Goal: Task Accomplishment & Management: Manage account settings

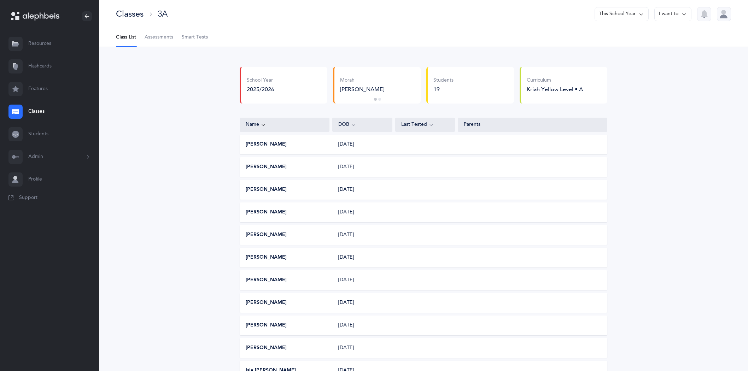
scroll to position [78, 0]
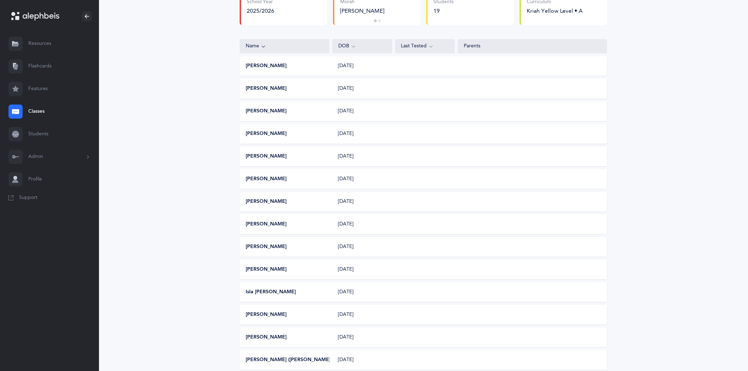
click at [30, 111] on link "Classes" at bounding box center [49, 111] width 99 height 23
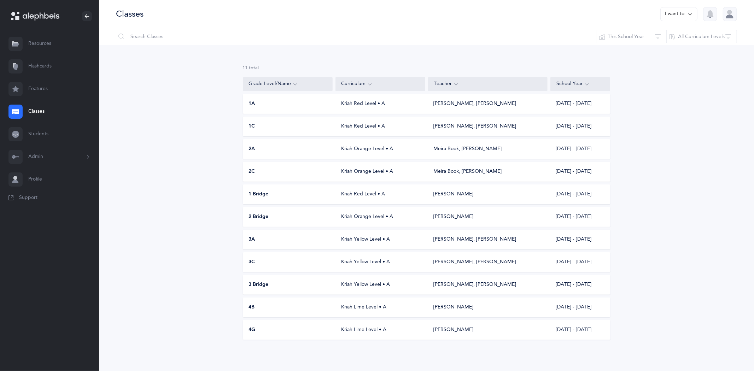
click at [356, 239] on div "Kriah Yellow Level • A" at bounding box center [380, 239] width 90 height 7
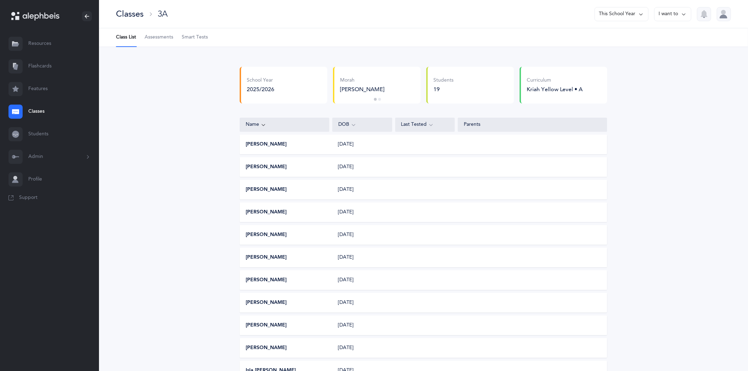
click at [161, 39] on span "Assessments" at bounding box center [159, 37] width 29 height 7
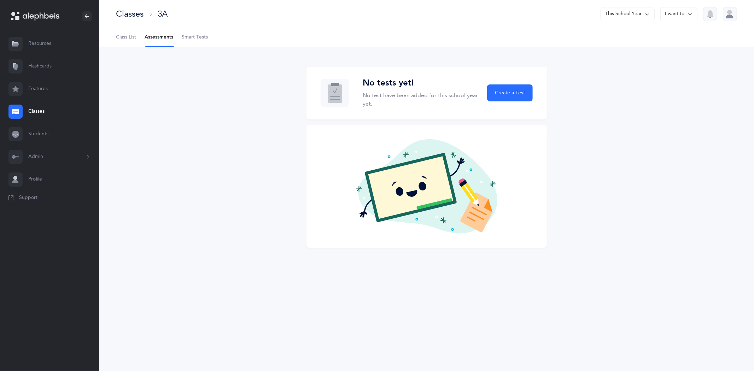
click at [39, 113] on link "Classes" at bounding box center [49, 111] width 99 height 23
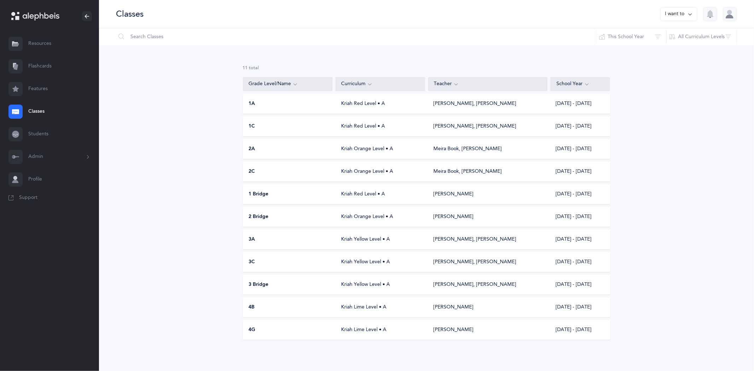
click at [357, 238] on div "Kriah Yellow Level • A" at bounding box center [380, 239] width 90 height 7
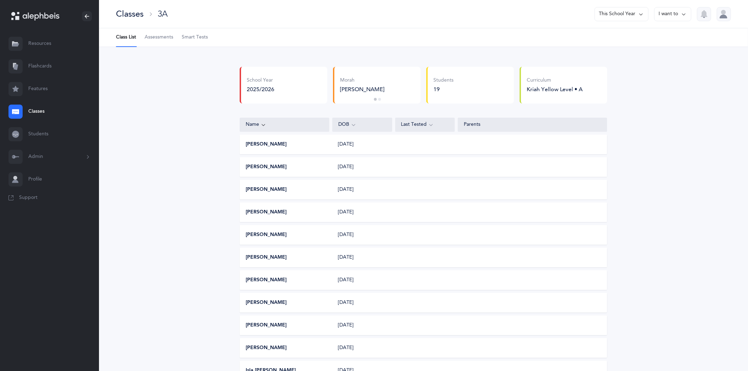
click at [686, 12] on icon at bounding box center [684, 14] width 6 height 8
click at [658, 36] on button "Edit class" at bounding box center [660, 36] width 51 height 13
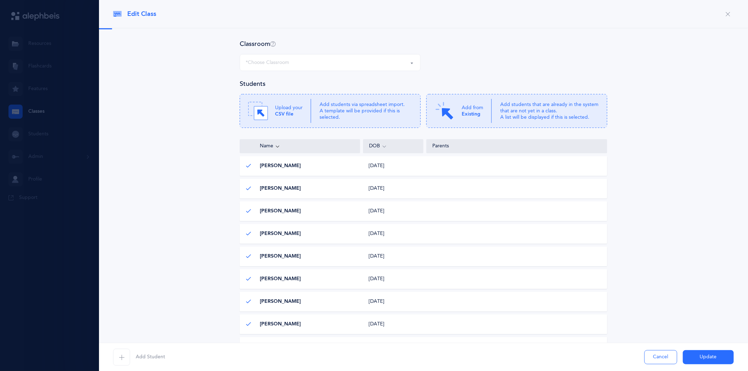
select select "562"
click at [122, 359] on icon "button" at bounding box center [122, 357] width 6 height 6
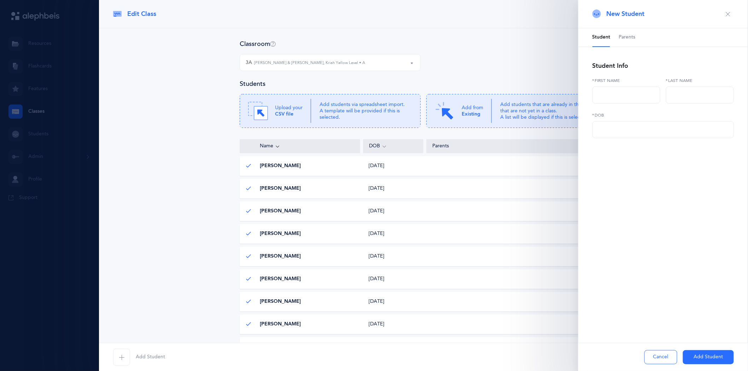
scroll to position [118, 0]
click at [627, 98] on input "text" at bounding box center [626, 95] width 68 height 17
type input "Nathan"
click at [676, 94] on input "text" at bounding box center [700, 95] width 68 height 17
type input "Moskovitz"
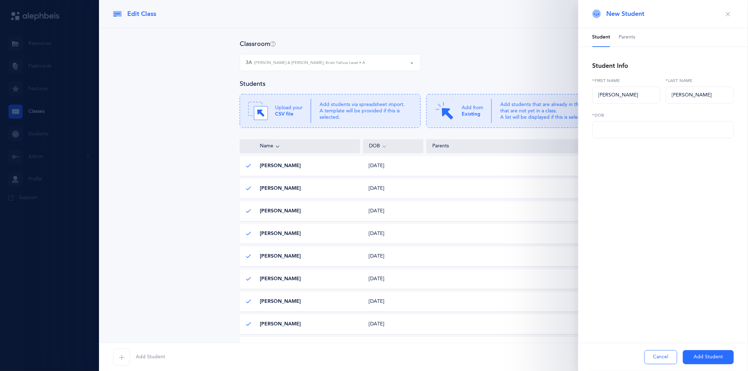
click at [623, 117] on label "*DOB" at bounding box center [662, 115] width 141 height 6
click at [616, 129] on input "text" at bounding box center [662, 129] width 141 height 17
type input "11/15/2016"
click at [718, 359] on button "Add Student" at bounding box center [708, 357] width 51 height 14
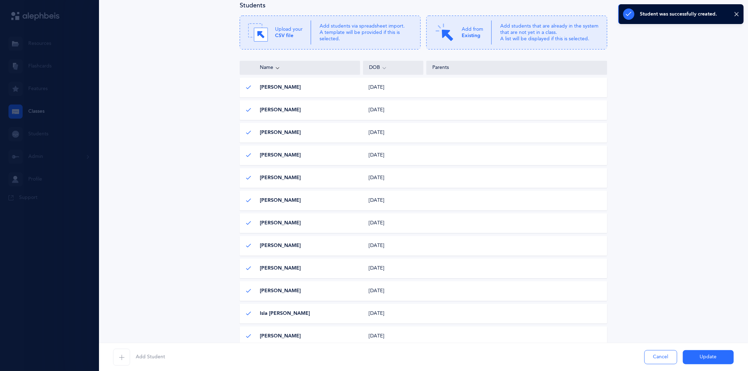
scroll to position [78, 0]
click at [34, 112] on div at bounding box center [374, 185] width 748 height 371
click at [27, 110] on div at bounding box center [374, 185] width 748 height 371
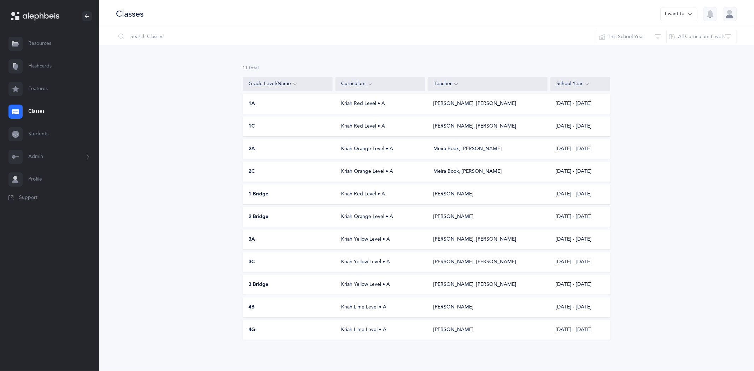
click at [41, 112] on link "Classes" at bounding box center [49, 111] width 99 height 23
click at [358, 216] on div "Kriah Orange Level • A" at bounding box center [380, 216] width 90 height 7
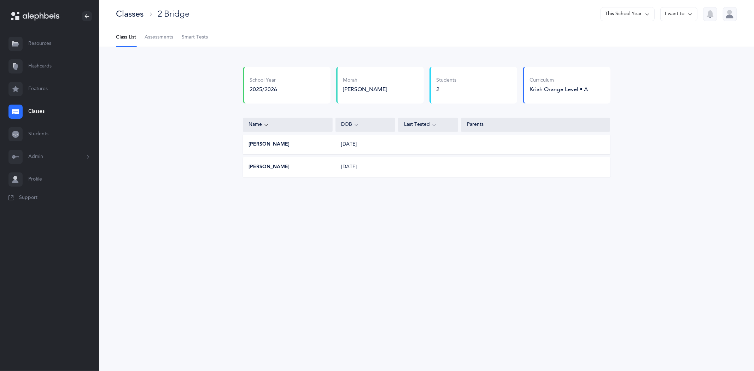
click at [689, 12] on icon at bounding box center [690, 14] width 6 height 8
click at [644, 36] on button "Edit class" at bounding box center [666, 36] width 51 height 13
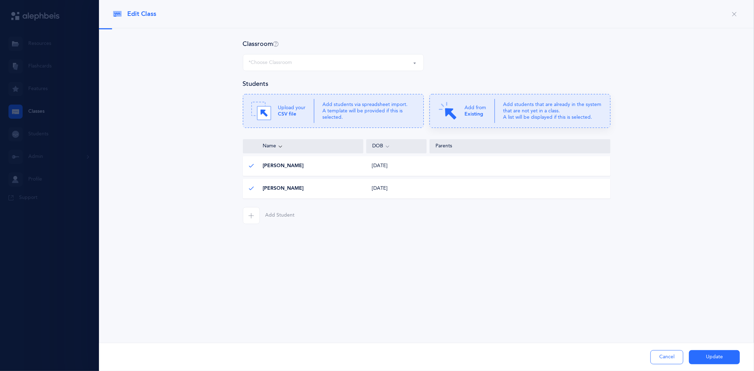
select select "1079"
click at [272, 168] on span "Esther Erber" at bounding box center [283, 166] width 41 height 7
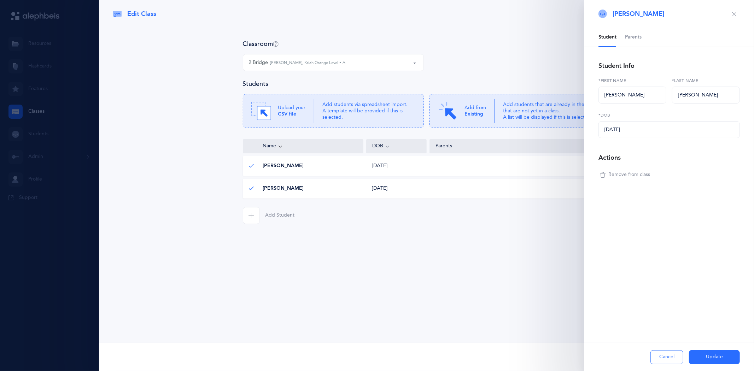
click at [604, 177] on icon "button" at bounding box center [603, 175] width 6 height 6
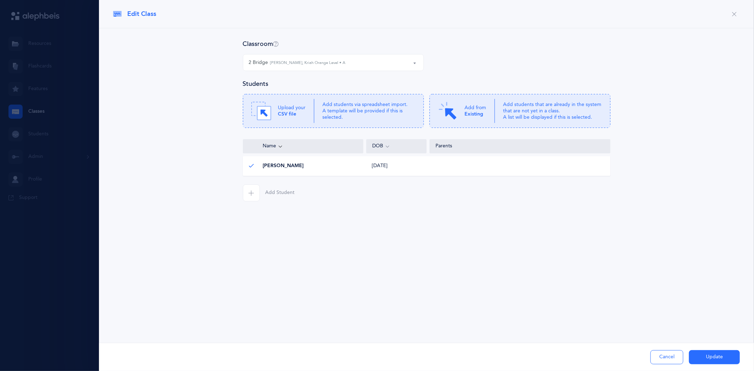
click at [709, 354] on button "Update" at bounding box center [714, 357] width 51 height 14
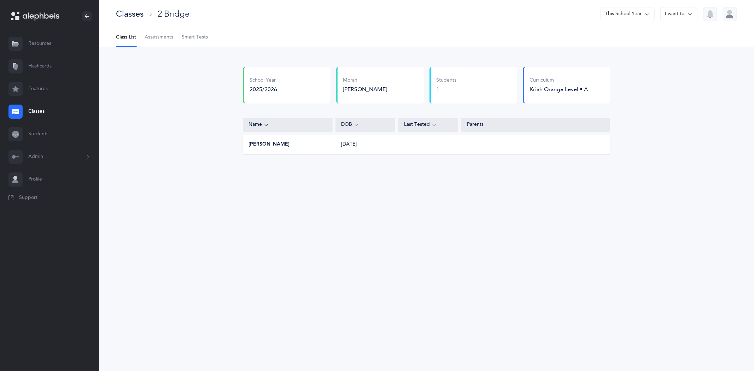
click at [33, 114] on link "Classes" at bounding box center [49, 111] width 99 height 23
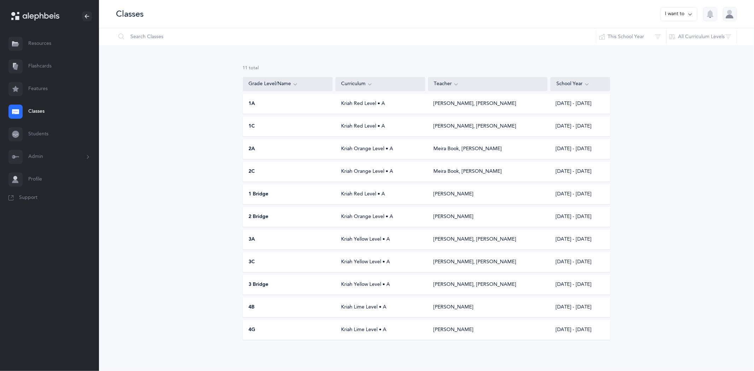
click at [348, 146] on div "Kriah Orange Level • A" at bounding box center [380, 149] width 90 height 7
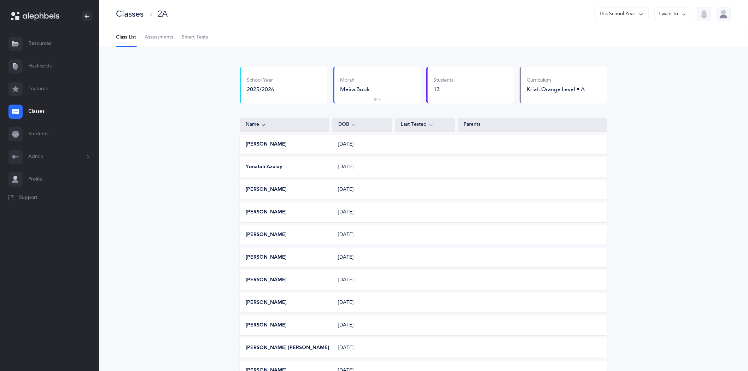
click at [684, 13] on icon at bounding box center [684, 14] width 6 height 8
click at [658, 39] on button "Edit class" at bounding box center [660, 36] width 51 height 13
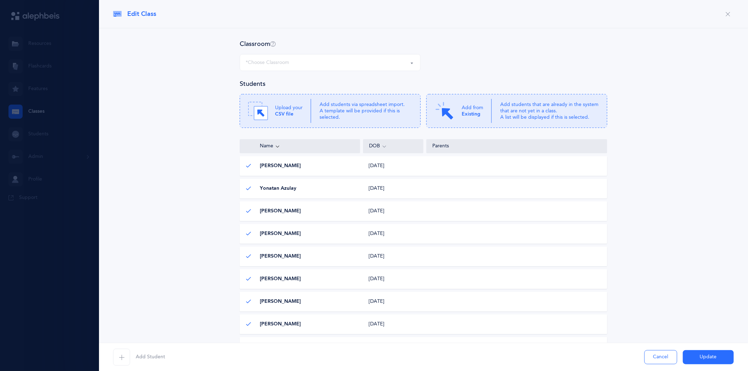
select select "559"
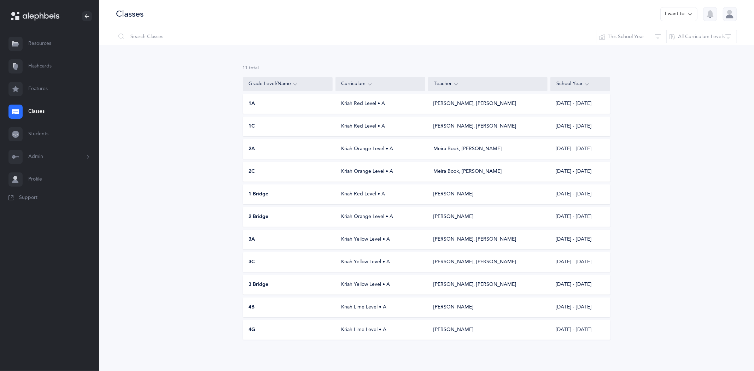
click at [43, 110] on link "Classes" at bounding box center [49, 111] width 99 height 23
click at [355, 149] on div "Kriah Orange Level • A" at bounding box center [380, 149] width 90 height 7
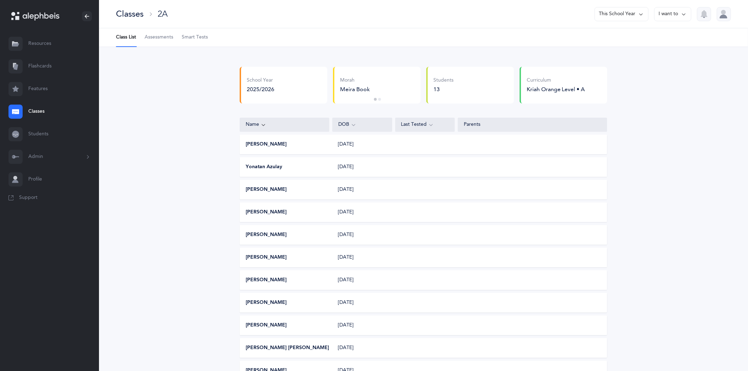
click at [34, 112] on link "Classes" at bounding box center [49, 111] width 99 height 23
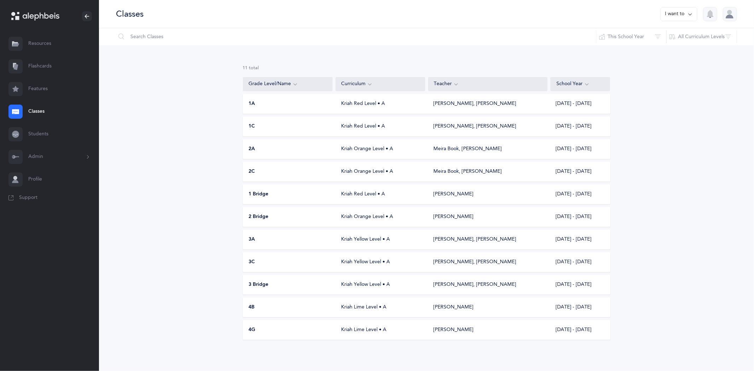
click at [349, 174] on div "Kriah Orange Level • A" at bounding box center [380, 171] width 90 height 7
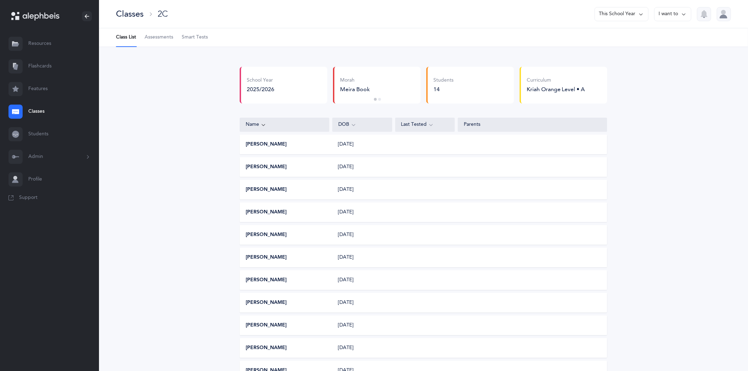
click at [682, 12] on icon at bounding box center [684, 14] width 6 height 8
click at [662, 37] on button "Edit class" at bounding box center [660, 36] width 51 height 13
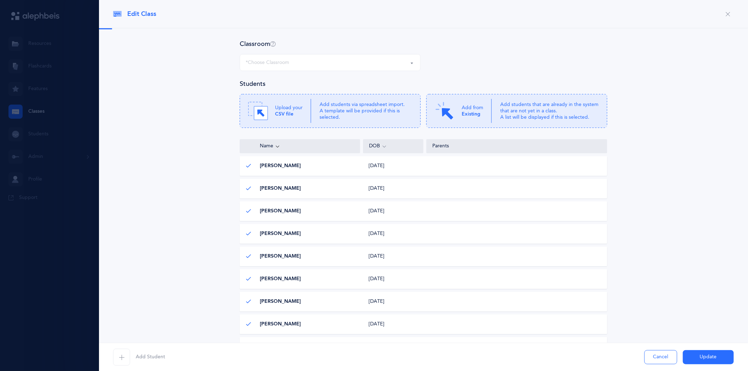
select select "560"
click at [124, 355] on icon "button" at bounding box center [122, 357] width 6 height 6
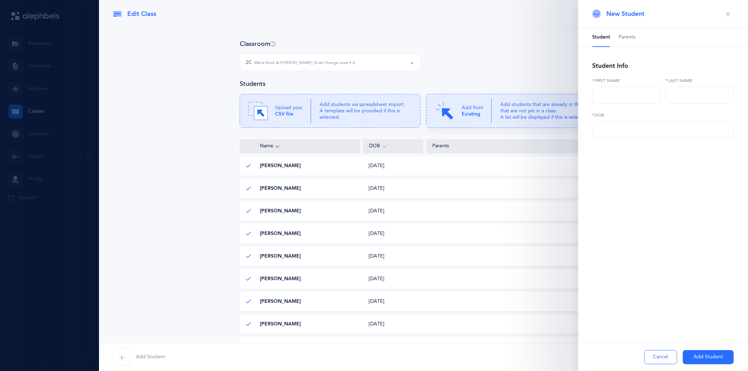
click at [469, 106] on p "Add from Existing" at bounding box center [473, 111] width 22 height 13
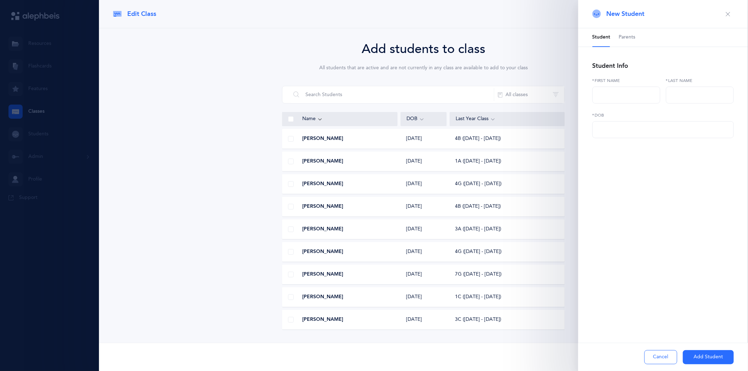
click at [731, 14] on button "button" at bounding box center [727, 13] width 11 height 11
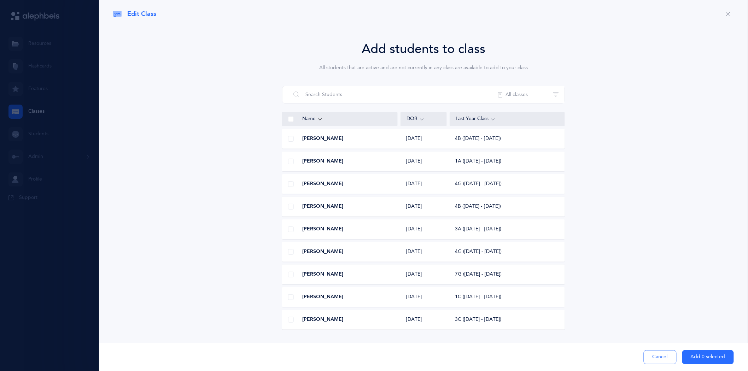
scroll to position [39, 0]
click at [556, 91] on button "All classes" at bounding box center [529, 94] width 71 height 17
click at [507, 151] on button "1A" at bounding box center [529, 152] width 59 height 14
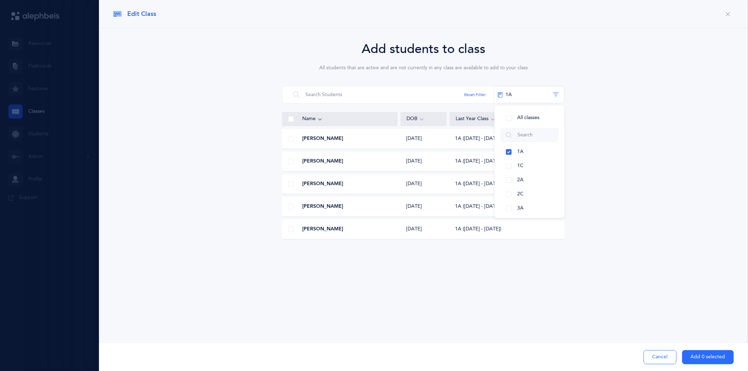
click at [292, 161] on span at bounding box center [291, 162] width 6 height 6
click at [0, 0] on input "checkbox" at bounding box center [0, 0] width 0 height 0
click at [698, 357] on button "Add 1 selected" at bounding box center [708, 357] width 52 height 14
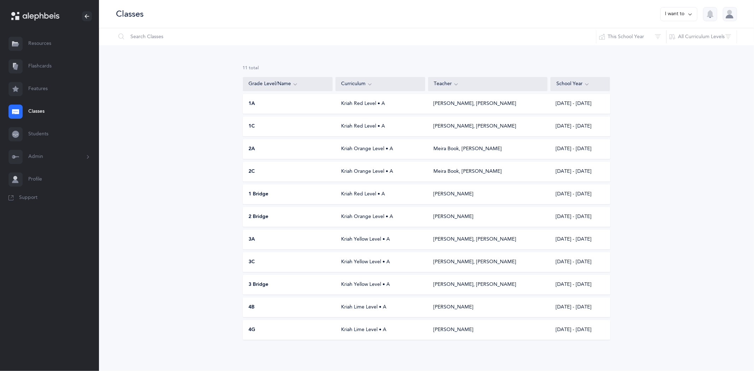
click at [33, 112] on link "Classes" at bounding box center [49, 111] width 99 height 23
click at [368, 240] on div "Kriah Yellow Level • A" at bounding box center [380, 239] width 90 height 7
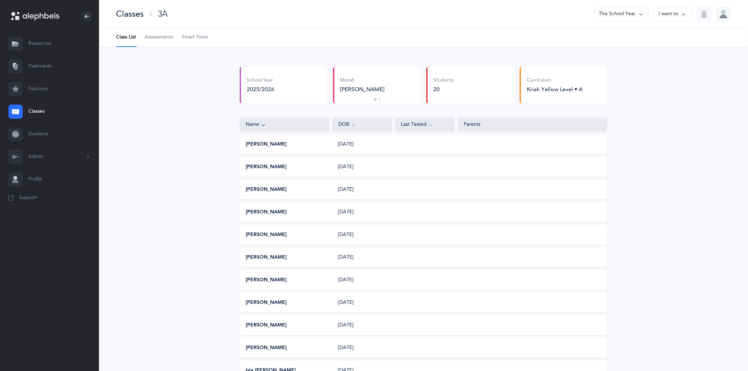
drag, startPoint x: 682, startPoint y: 11, endPoint x: 679, endPoint y: 13, distance: 4.1
click at [681, 12] on icon at bounding box center [684, 14] width 6 height 8
click at [658, 61] on button "Print assessments" at bounding box center [660, 61] width 51 height 13
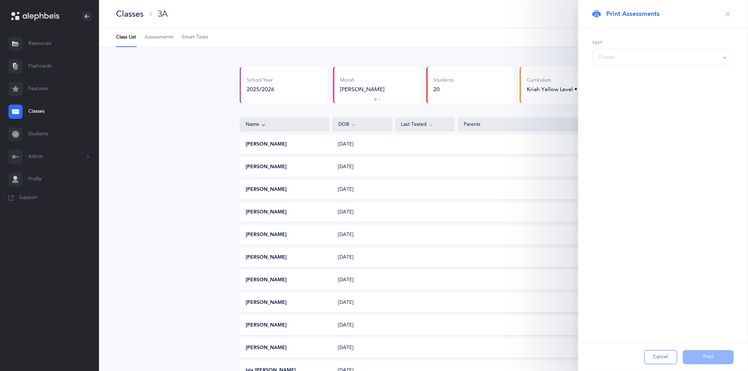
click at [730, 57] on button "Choose" at bounding box center [662, 57] width 141 height 17
click at [504, 141] on div "Elisha Abehassera 03/09/2018" at bounding box center [424, 145] width 368 height 20
drag, startPoint x: 737, startPoint y: 11, endPoint x: 697, endPoint y: 22, distance: 41.7
click at [737, 12] on div "Print Assessments" at bounding box center [663, 14] width 170 height 28
click at [727, 11] on icon "button" at bounding box center [728, 14] width 6 height 6
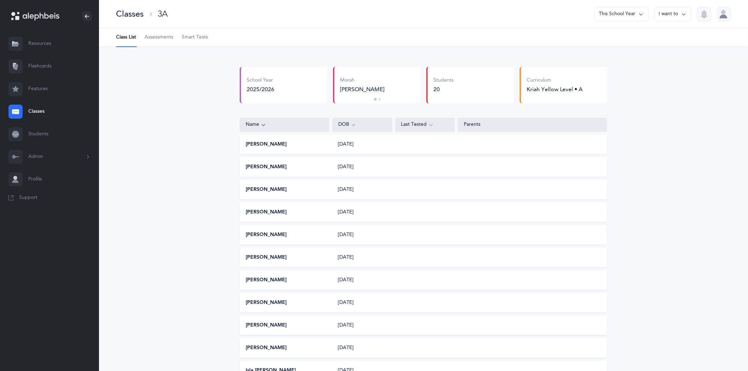
click at [162, 39] on span "Assessments" at bounding box center [159, 37] width 29 height 7
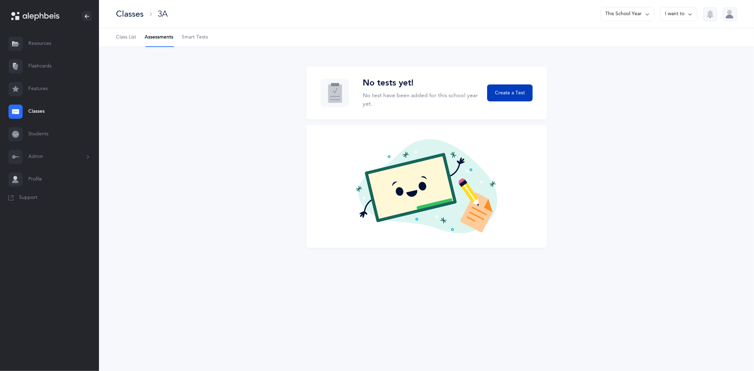
click at [501, 94] on span "Create a Test" at bounding box center [510, 92] width 30 height 7
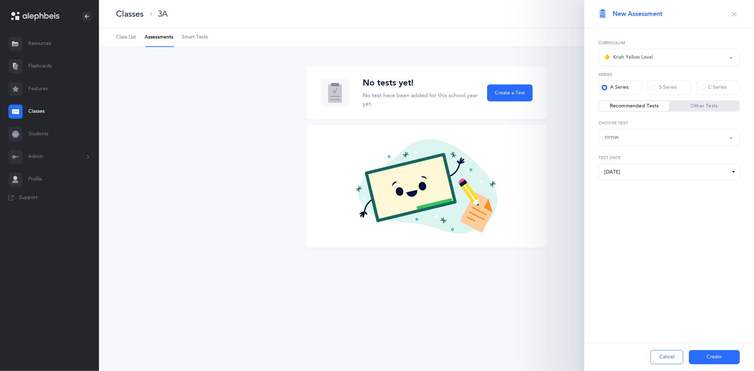
click at [733, 58] on button "Kriah Yellow Level" at bounding box center [668, 57] width 141 height 17
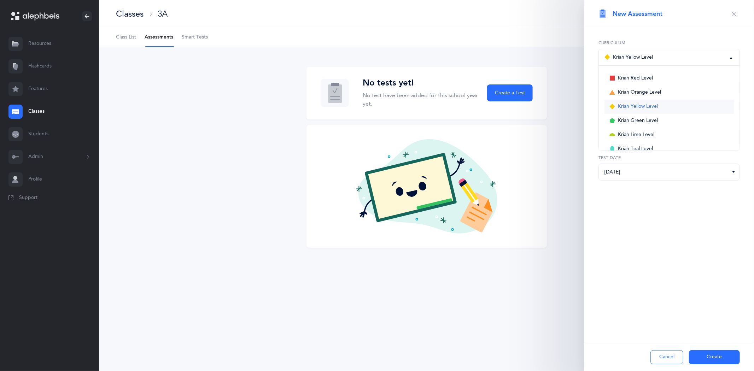
click at [659, 107] on link "Kriah Yellow Level" at bounding box center [668, 107] width 129 height 14
select select "5"
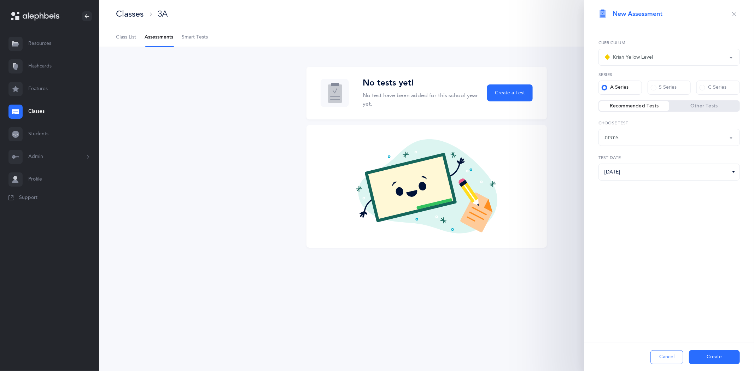
click at [648, 105] on label "Recommended Tests" at bounding box center [634, 105] width 70 height 7
click at [0, 0] on input "Recommended Tests" at bounding box center [0, 0] width 0 height 0
click at [641, 136] on div "אותיות" at bounding box center [668, 137] width 129 height 12
drag, startPoint x: 621, startPoint y: 158, endPoint x: 621, endPoint y: 155, distance: 3.6
click at [622, 156] on span "אותיות" at bounding box center [616, 158] width 14 height 6
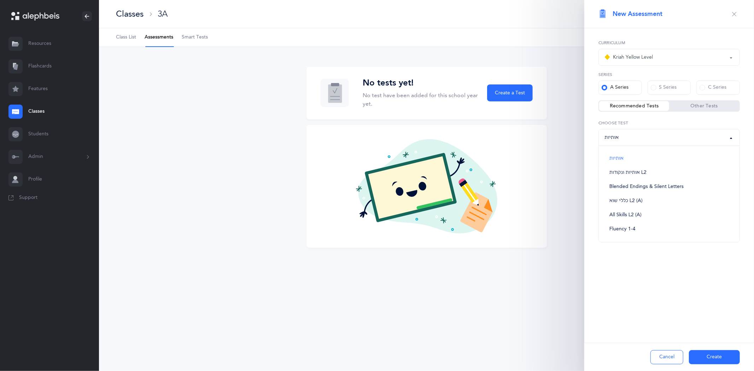
select select "2"
click at [709, 358] on button "Create" at bounding box center [714, 357] width 51 height 14
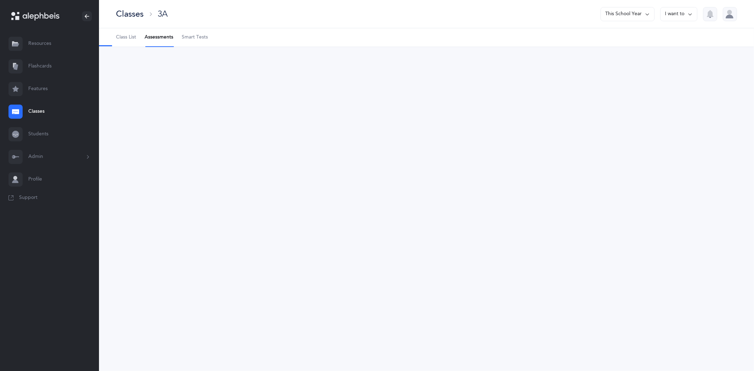
select select "2"
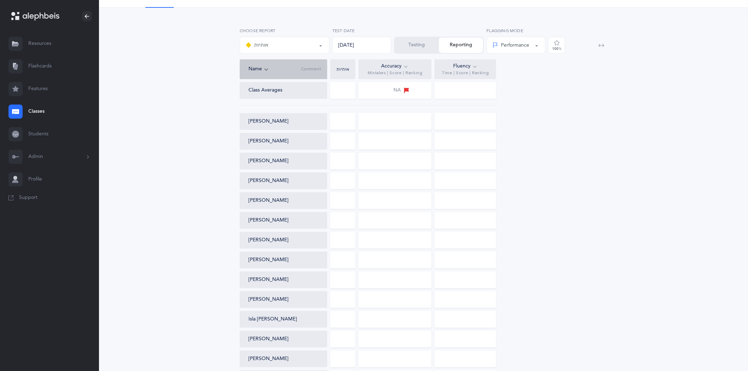
scroll to position [78, 0]
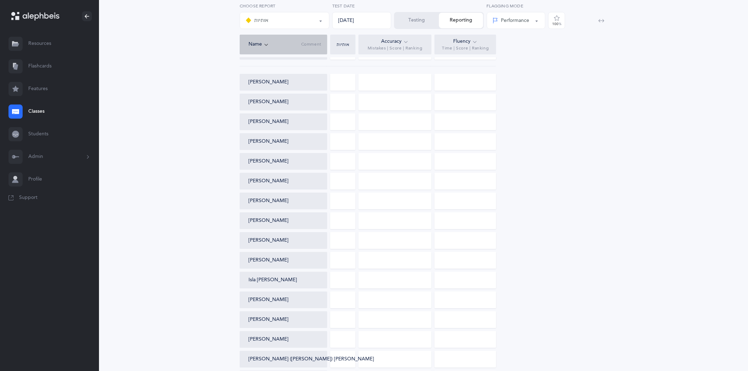
click at [266, 221] on button "[PERSON_NAME]" at bounding box center [268, 220] width 40 height 7
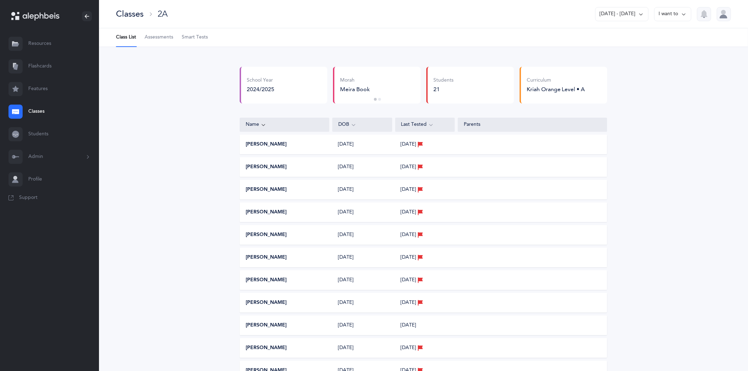
click at [36, 108] on link "Classes" at bounding box center [49, 111] width 99 height 23
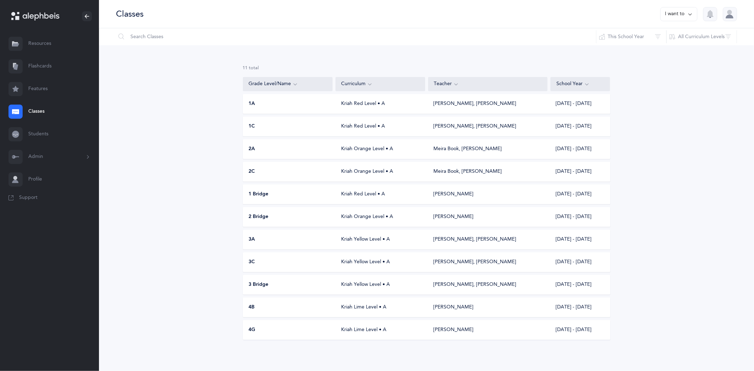
click at [365, 239] on div "Kriah Yellow Level • A" at bounding box center [380, 239] width 90 height 7
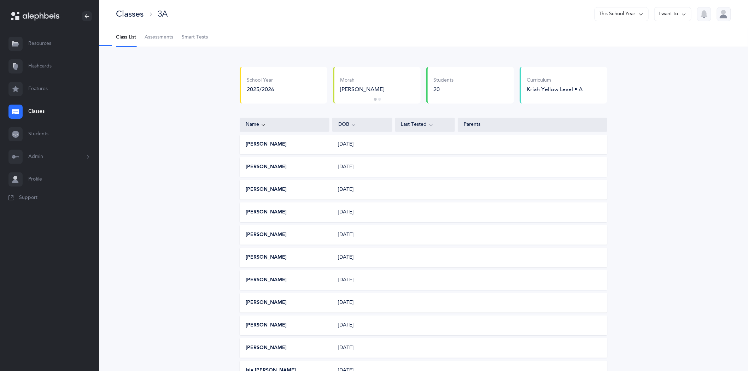
select select "2"
click at [165, 40] on span "Assessments" at bounding box center [159, 37] width 29 height 7
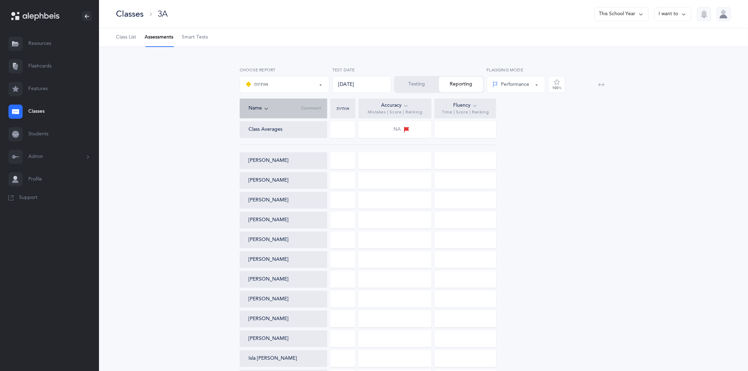
click at [684, 10] on icon at bounding box center [684, 14] width 6 height 8
click at [160, 43] on li "Assessments" at bounding box center [159, 37] width 29 height 18
click at [413, 140] on div "Class Averages NA Elisha Abehassera Joshua Behar David Bell Raphael Cherki Gide…" at bounding box center [424, 333] width 368 height 424
click at [339, 240] on div at bounding box center [342, 239] width 25 height 17
click at [337, 241] on div at bounding box center [342, 239] width 25 height 17
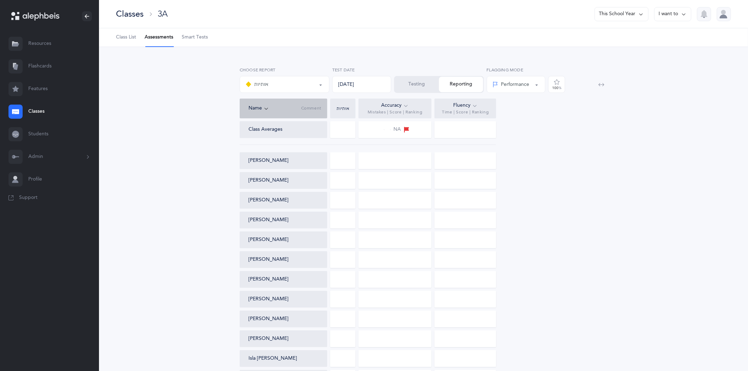
click at [408, 87] on button "Testing" at bounding box center [417, 85] width 44 height 16
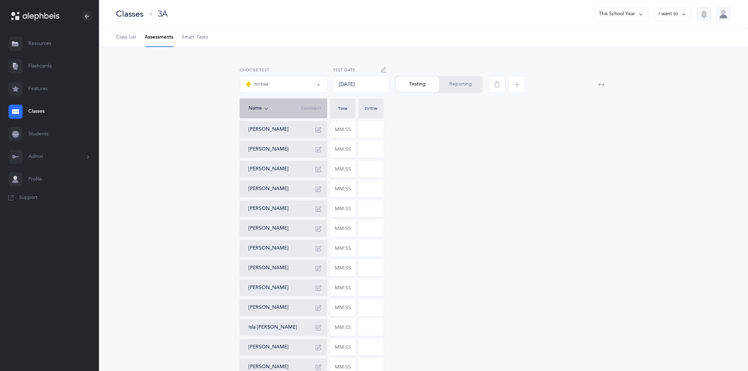
scroll to position [39, 0]
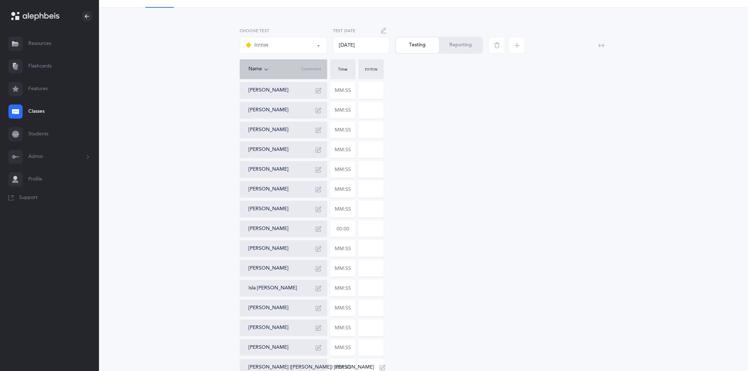
click at [349, 227] on input "text" at bounding box center [342, 229] width 25 height 16
type input "02:15"
type input "0"
click at [376, 230] on input "0" at bounding box center [371, 229] width 25 height 16
drag, startPoint x: 376, startPoint y: 230, endPoint x: 370, endPoint y: 230, distance: 5.7
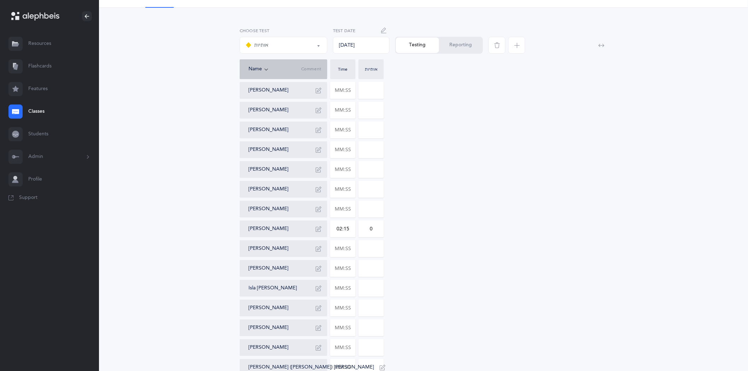
click at [370, 230] on input "0" at bounding box center [371, 229] width 25 height 16
type input "4"
click at [316, 228] on icon "button" at bounding box center [319, 229] width 6 height 6
type textarea "2 SC Needs review with Kaf Sofit. She read it as Chaf Sofit"
click at [317, 230] on icon "button" at bounding box center [319, 229] width 6 height 6
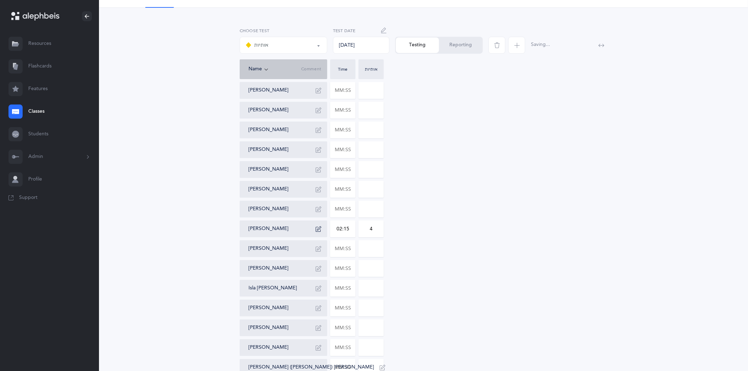
click at [464, 45] on button "Reporting" at bounding box center [460, 45] width 43 height 16
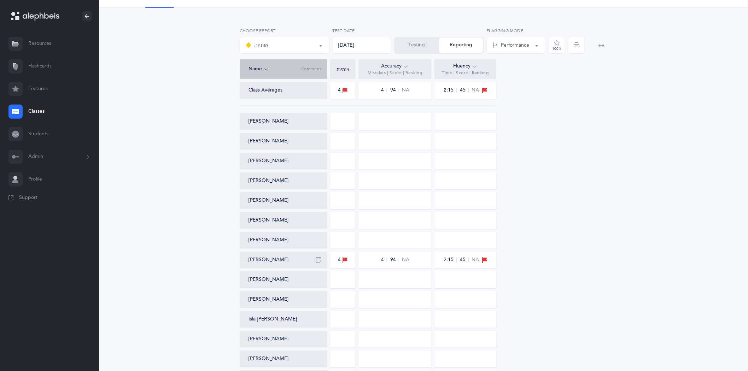
click at [423, 48] on button "Testing" at bounding box center [417, 45] width 44 height 16
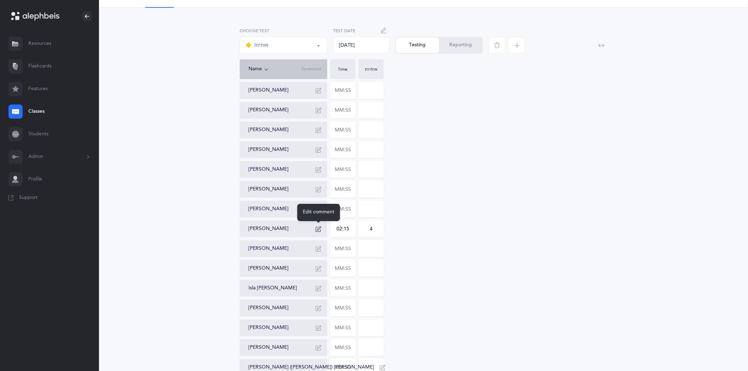
click at [318, 228] on icon "button" at bounding box center [319, 229] width 6 height 6
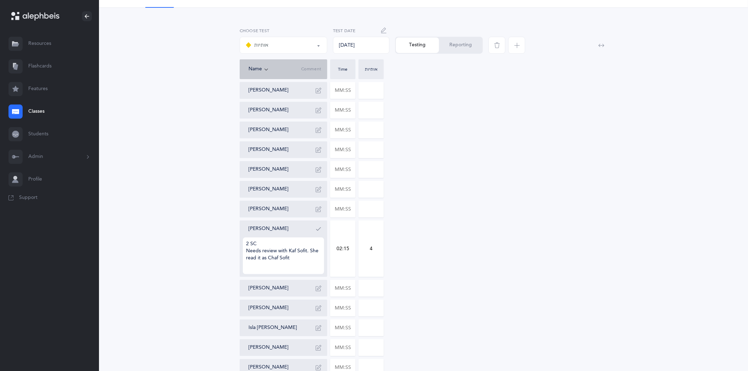
click at [299, 260] on textarea "2 SC Needs review with Kaf Sofit. She read it as Chaf Sofit" at bounding box center [283, 255] width 81 height 37
click at [305, 265] on textarea "2 SC Needs review with Kaf Sofit. She read it as Chaf Sofit. Needs to work on f…" at bounding box center [283, 255] width 81 height 37
type textarea "2 SC Needs review with Kaf Sofit. She read it as Chaf Sofit. Needs to work on f…"
click at [318, 229] on icon "button" at bounding box center [319, 229] width 6 height 6
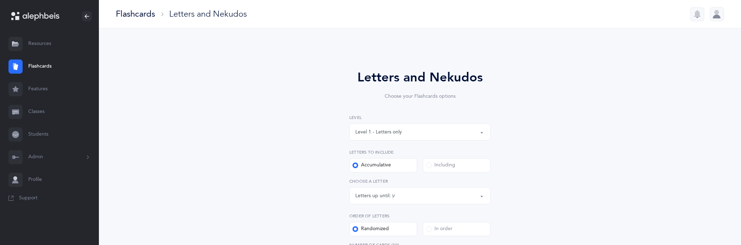
select select "19"
select select "single"
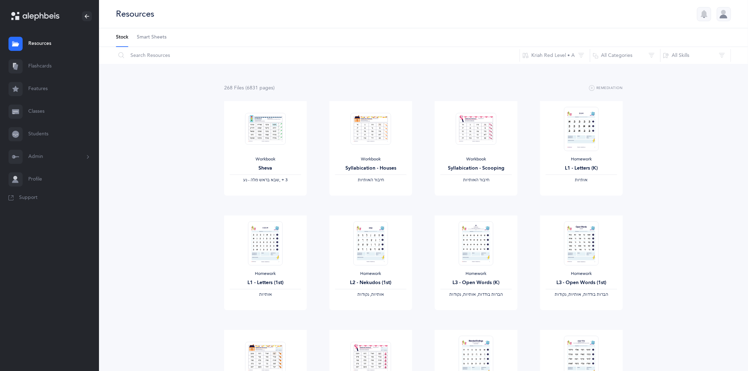
click at [41, 47] on link "Resources" at bounding box center [49, 44] width 99 height 23
click at [164, 55] on input "text" at bounding box center [318, 55] width 404 height 17
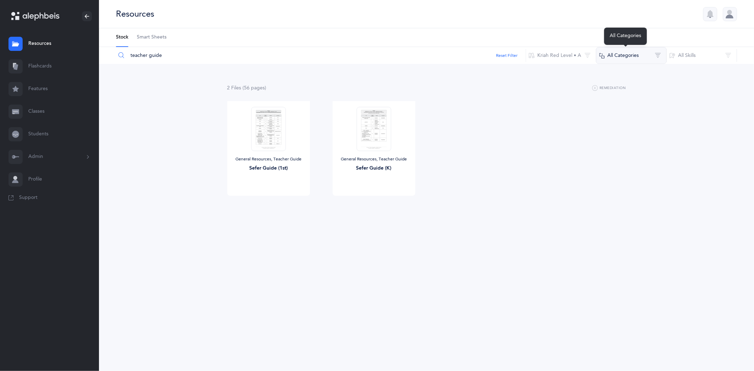
type input "teacher guide"
click at [652, 52] on button "All Categories" at bounding box center [631, 55] width 71 height 17
click at [573, 81] on div "2 File s (56 page s ) Remediation General Resources, Teacher Guide Sefer Guide …" at bounding box center [426, 154] width 655 height 180
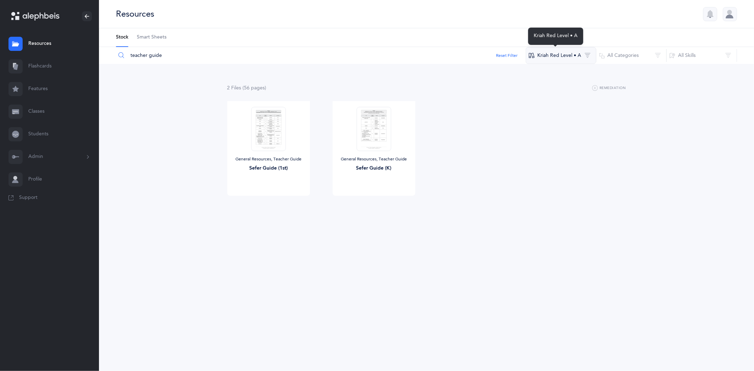
click at [588, 53] on button "Kriah Red Level • A" at bounding box center [560, 55] width 71 height 17
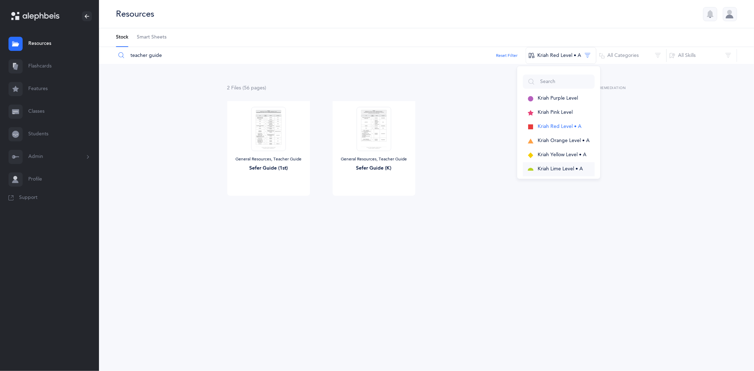
click at [548, 170] on span "Kriah Lime Level • A" at bounding box center [559, 169] width 45 height 6
click at [267, 205] on span "View" at bounding box center [268, 203] width 11 height 6
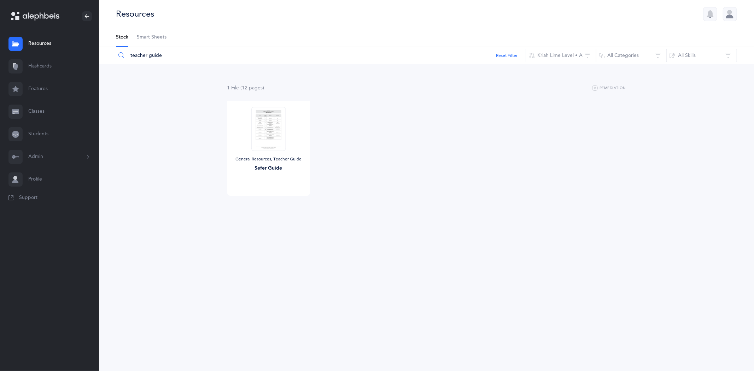
click at [36, 44] on link "Resources" at bounding box center [49, 44] width 99 height 23
click at [589, 52] on button "Kriah Lime Level • A" at bounding box center [560, 55] width 71 height 17
drag, startPoint x: 397, startPoint y: 113, endPoint x: 244, endPoint y: 69, distance: 159.5
click at [401, 113] on div "General Resources, Teacher Guide Sefer Guide View" at bounding box center [426, 158] width 421 height 114
click at [175, 58] on input "teacher guide" at bounding box center [321, 55] width 410 height 17
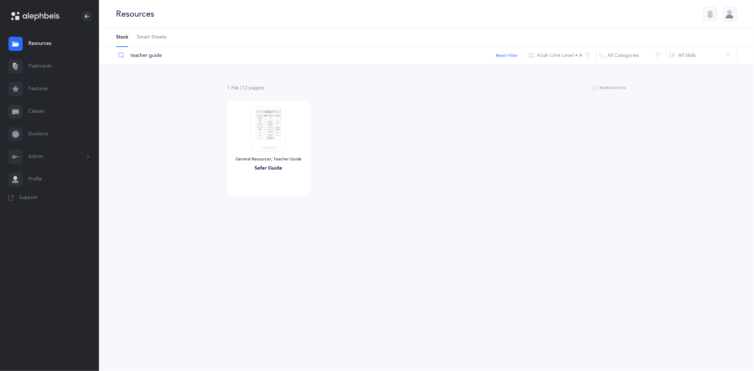
drag, startPoint x: 166, startPoint y: 59, endPoint x: 122, endPoint y: 63, distance: 44.7
click at [122, 63] on input "teacher guide" at bounding box center [321, 55] width 410 height 17
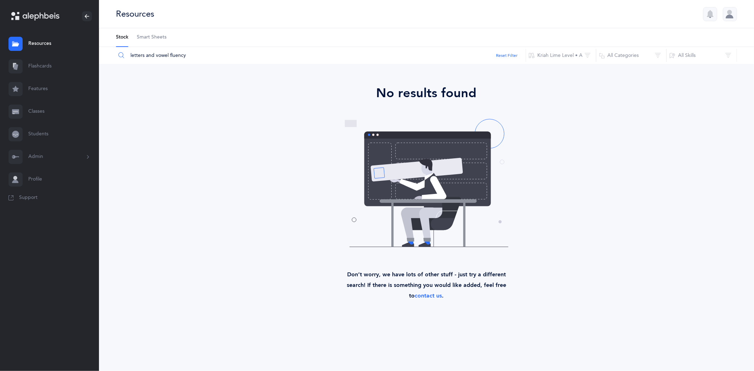
click at [191, 57] on input "letters and vowel fluency" at bounding box center [321, 55] width 410 height 17
type input "l"
click at [194, 59] on input "otiot and nekudot fluency" at bounding box center [321, 55] width 410 height 17
type input "o"
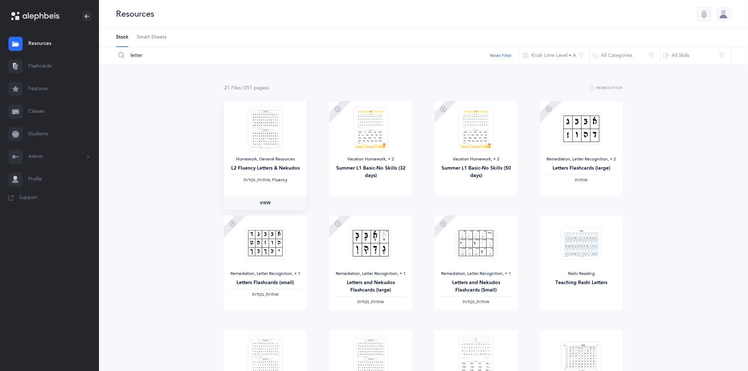
type input "letter"
click at [264, 201] on span "View" at bounding box center [265, 203] width 11 height 6
click at [47, 66] on link "Flashcards" at bounding box center [49, 66] width 99 height 23
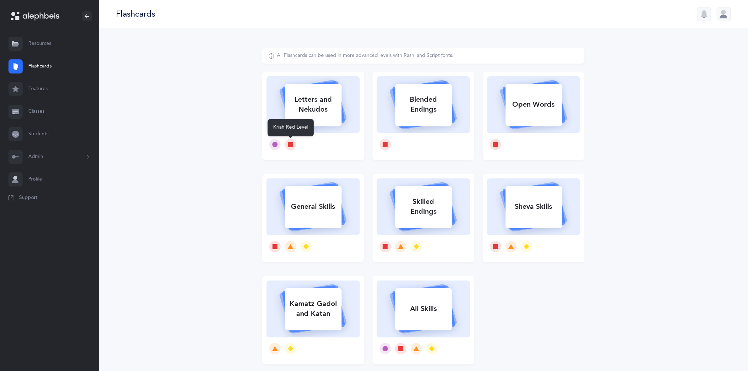
click at [291, 147] on icon at bounding box center [291, 145] width 6 height 6
select select
select select "single"
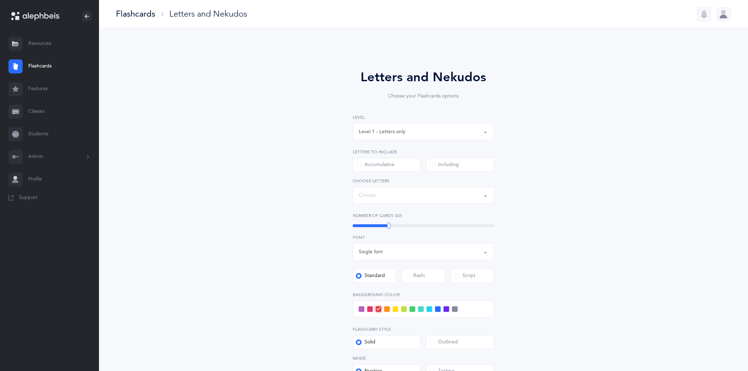
select select "27"
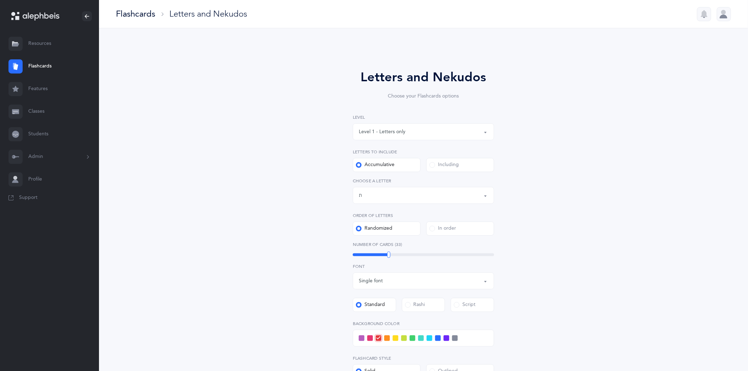
click at [487, 130] on button "Level 1 - Letters only" at bounding box center [423, 131] width 141 height 17
click at [400, 167] on span "Level 2 - Nekudos only" at bounding box center [389, 167] width 51 height 6
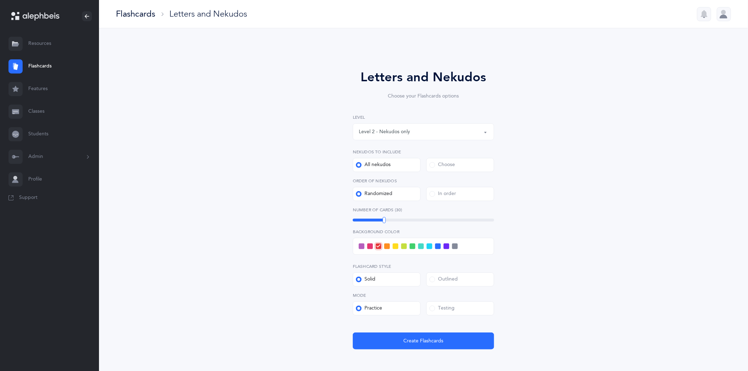
click at [484, 131] on button "Level 2 - Nekudos only" at bounding box center [423, 131] width 141 height 17
click at [407, 153] on span "Level 1 - Letters only" at bounding box center [387, 153] width 47 height 6
select select "1"
select select "27"
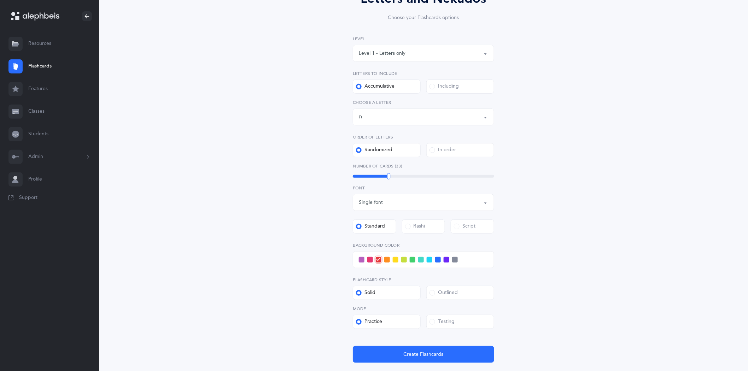
scroll to position [127, 0]
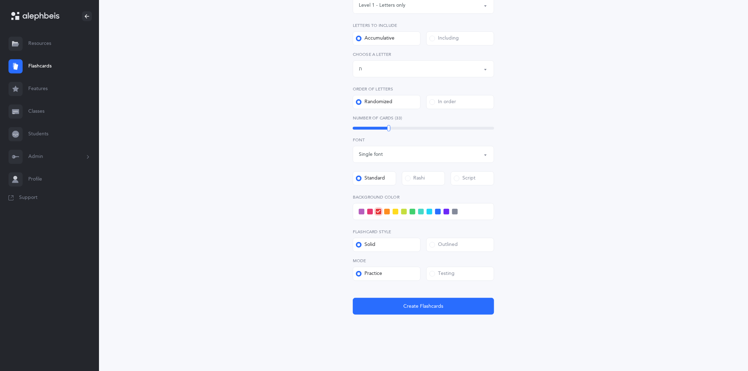
click at [432, 274] on span at bounding box center [432, 274] width 6 height 6
click at [0, 0] on input "Testing" at bounding box center [0, 0] width 0 height 0
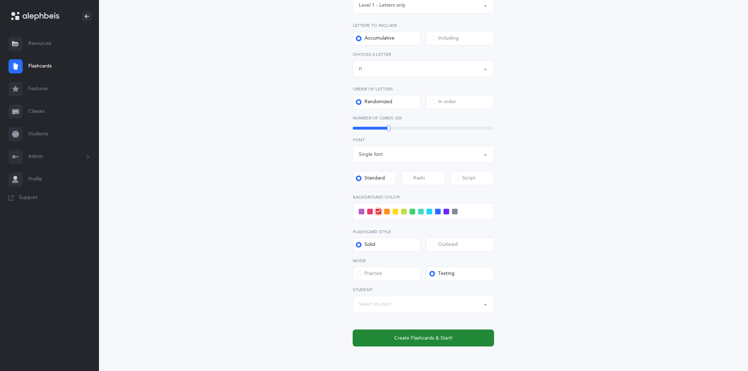
click at [436, 338] on span "Create Flashcards & Start!" at bounding box center [423, 338] width 58 height 7
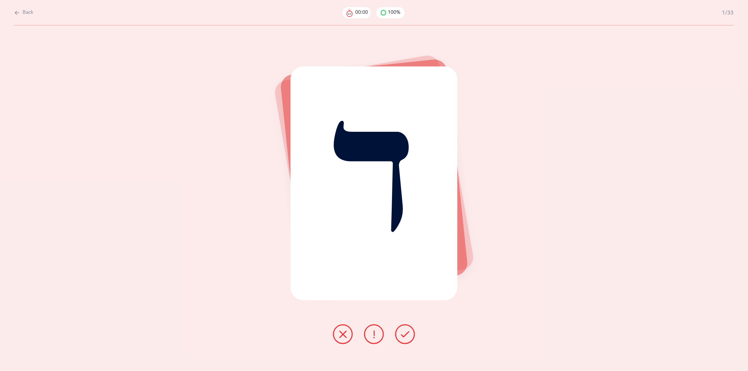
scroll to position [0, 0]
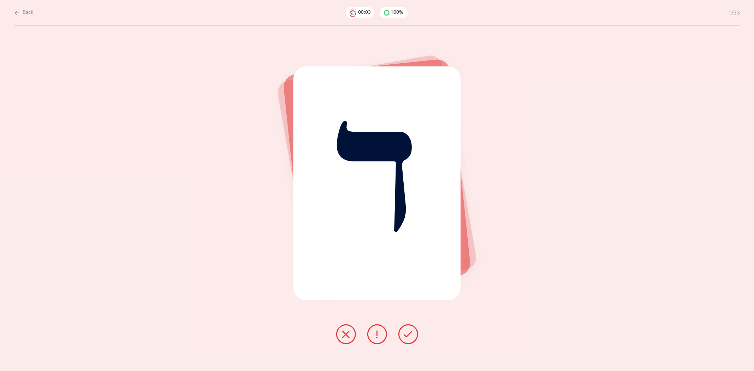
click at [410, 335] on icon at bounding box center [408, 334] width 8 height 8
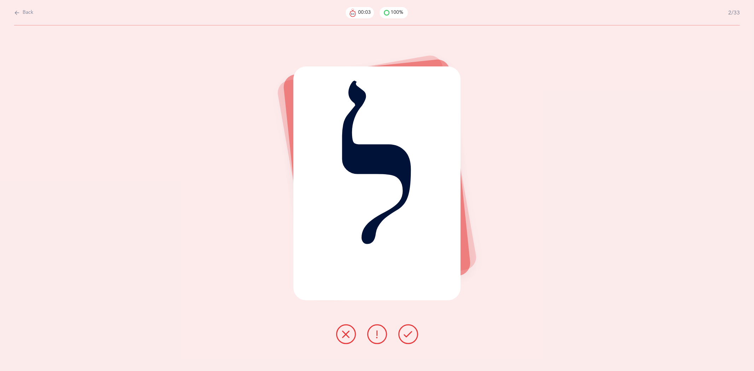
click at [410, 334] on icon at bounding box center [408, 334] width 8 height 8
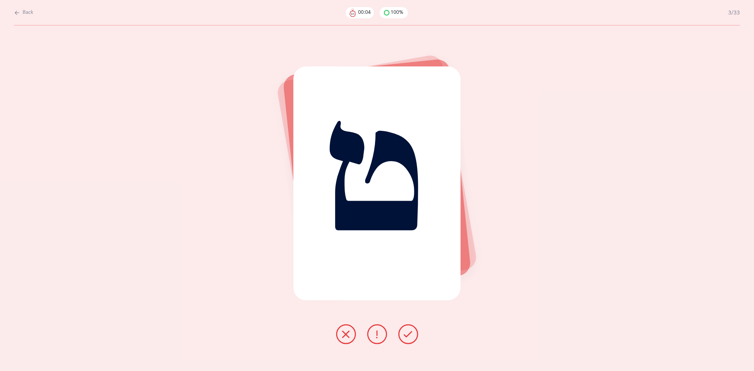
click at [409, 334] on icon at bounding box center [408, 334] width 8 height 8
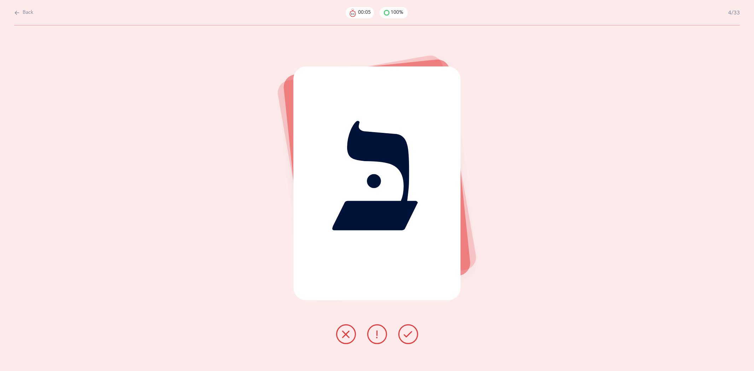
click at [409, 334] on icon at bounding box center [408, 334] width 8 height 8
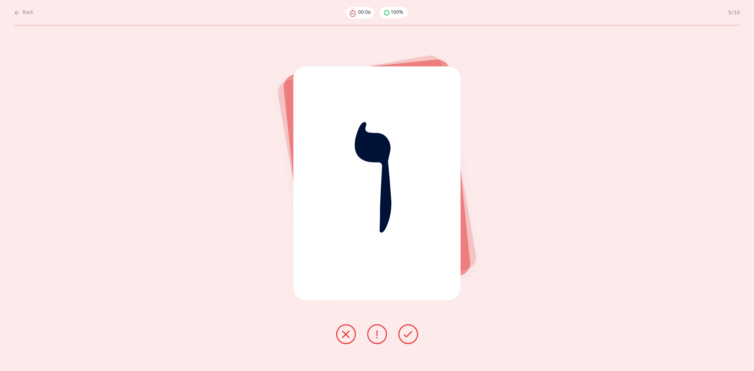
click at [407, 331] on icon at bounding box center [408, 334] width 8 height 8
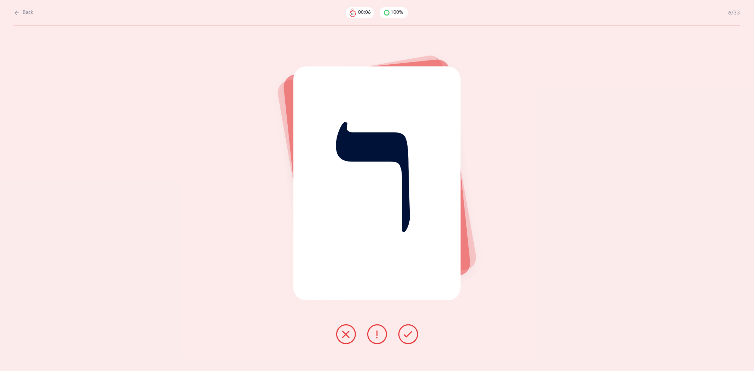
drag, startPoint x: 411, startPoint y: 334, endPoint x: 415, endPoint y: 327, distance: 7.8
click at [413, 334] on button at bounding box center [408, 334] width 20 height 20
click at [412, 334] on button at bounding box center [408, 334] width 20 height 20
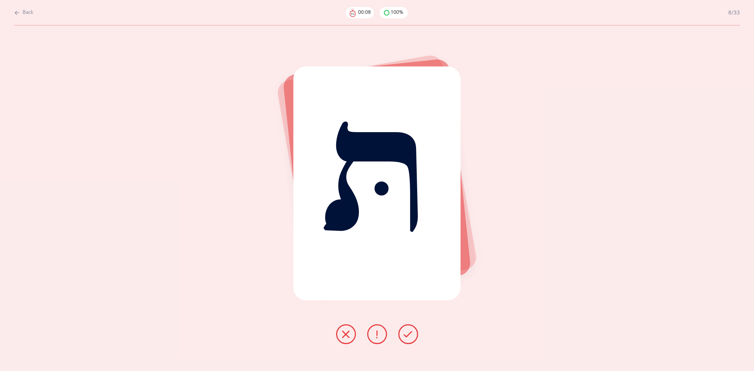
click at [414, 334] on button at bounding box center [408, 334] width 20 height 20
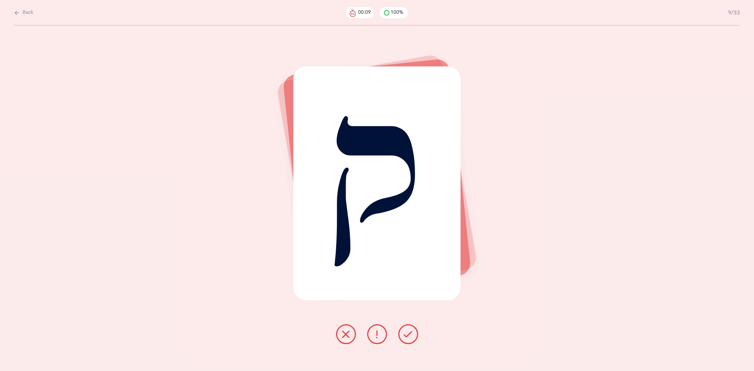
click at [414, 336] on button at bounding box center [408, 334] width 20 height 20
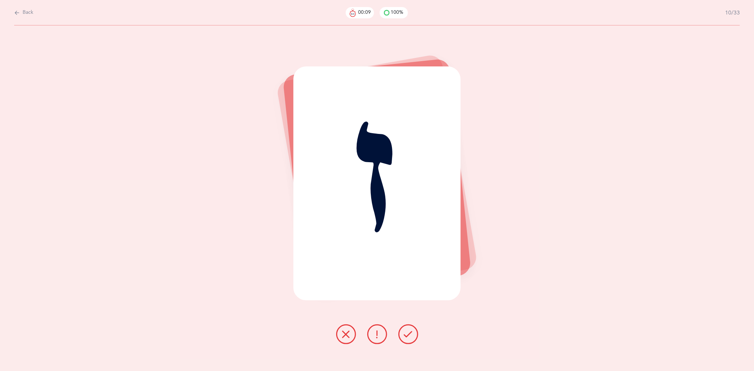
click at [414, 337] on button at bounding box center [408, 334] width 20 height 20
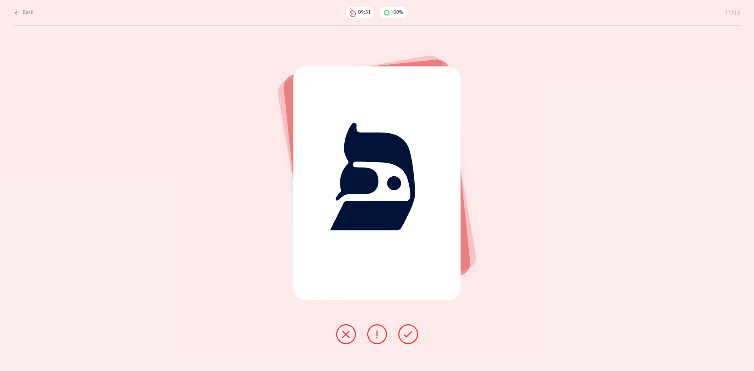
click at [18, 12] on icon at bounding box center [17, 13] width 6 height 8
select select "27"
select select "single"
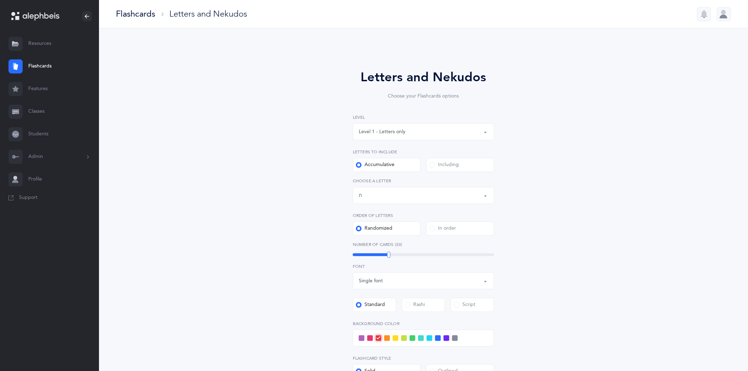
click at [34, 42] on link "Resources" at bounding box center [49, 44] width 99 height 23
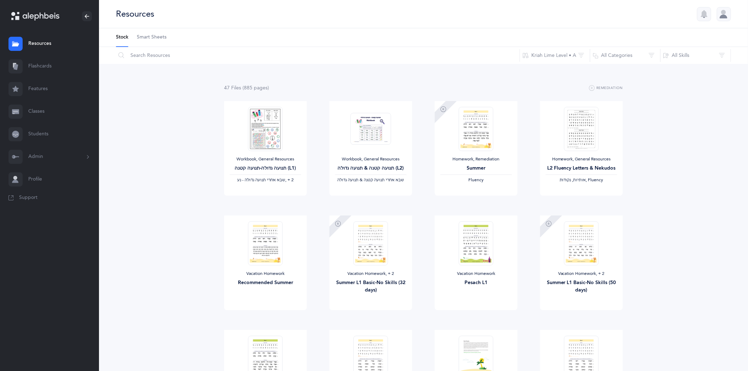
click at [158, 37] on span "Smart Sheets" at bounding box center [152, 37] width 30 height 7
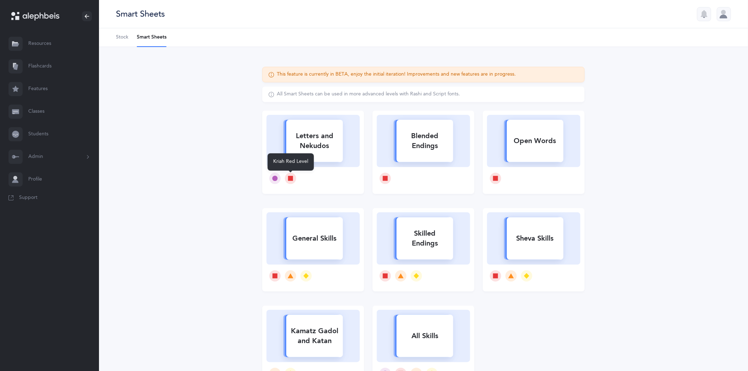
click at [289, 179] on icon at bounding box center [290, 178] width 5 height 5
select select
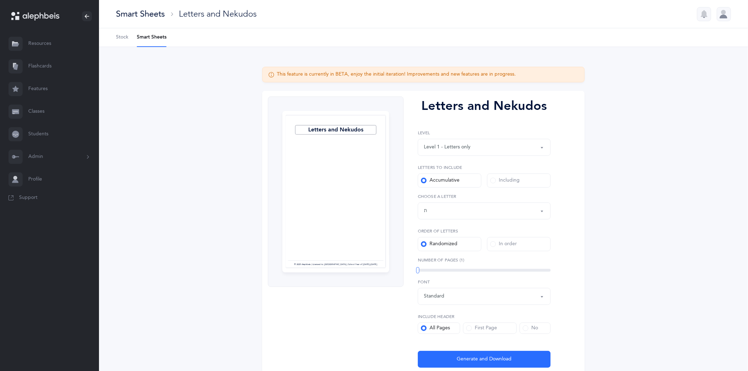
scroll to position [30, 0]
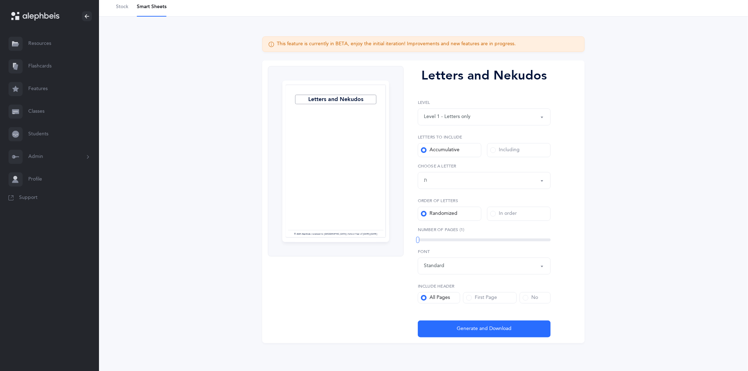
click at [541, 179] on button "Letters up until: ת" at bounding box center [484, 180] width 133 height 17
drag, startPoint x: 424, startPoint y: 246, endPoint x: 422, endPoint y: 252, distance: 6.3
click at [424, 246] on link "שׁ" at bounding box center [484, 244] width 121 height 14
select select "86"
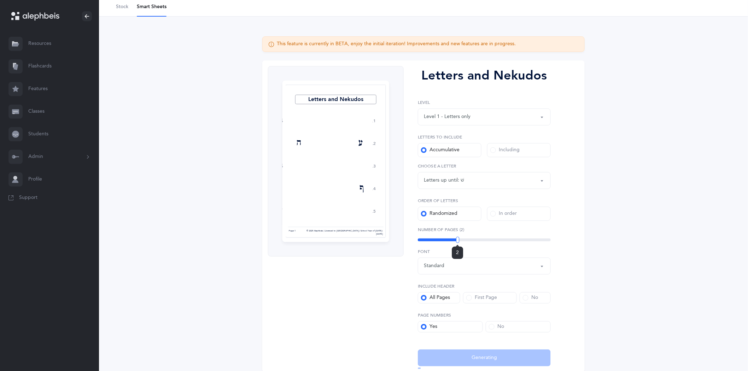
drag, startPoint x: 417, startPoint y: 240, endPoint x: 465, endPoint y: 244, distance: 47.9
click at [459, 243] on div "2" at bounding box center [457, 240] width 3 height 6
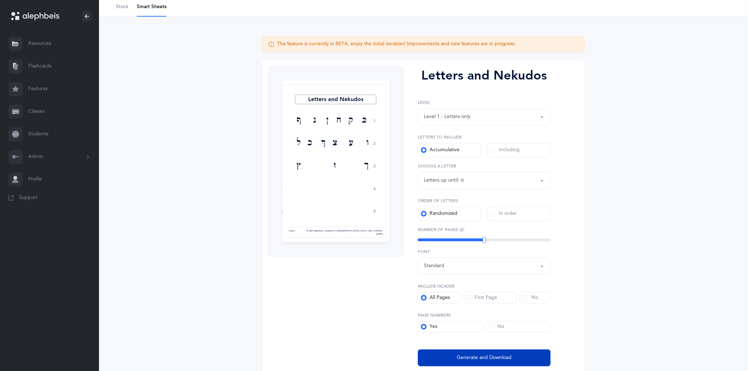
click at [493, 357] on span "Generate and Download" at bounding box center [484, 357] width 55 height 7
select select "86"
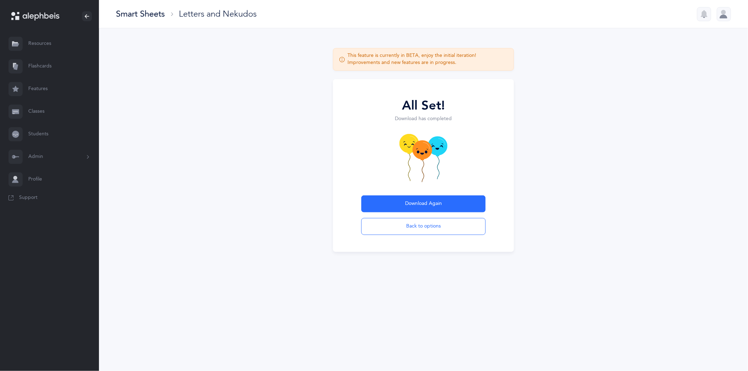
scroll to position [0, 0]
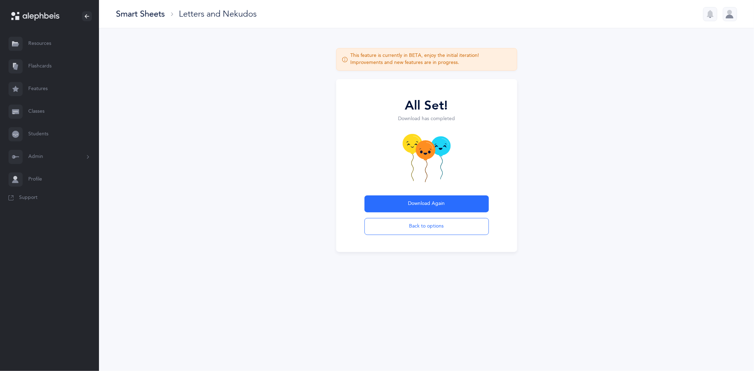
click at [48, 44] on link "Resources" at bounding box center [49, 44] width 99 height 23
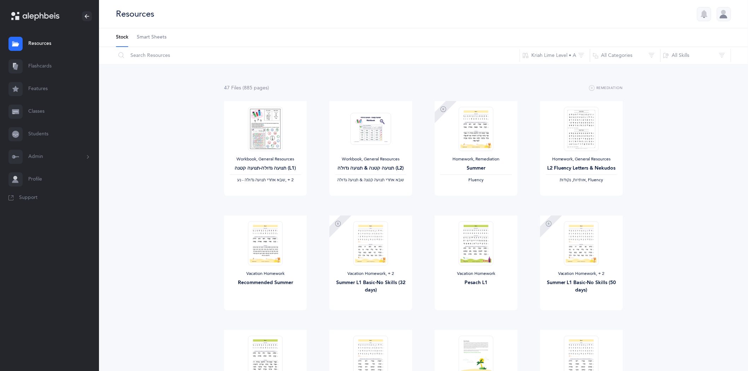
click at [157, 37] on span "Smart Sheets" at bounding box center [152, 37] width 30 height 7
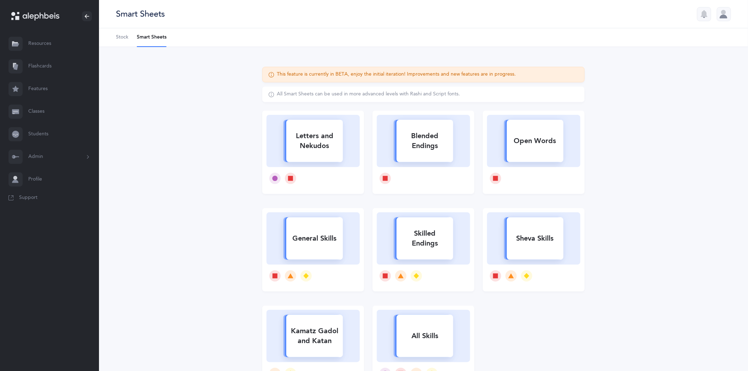
click at [41, 42] on link "Resources" at bounding box center [49, 44] width 99 height 23
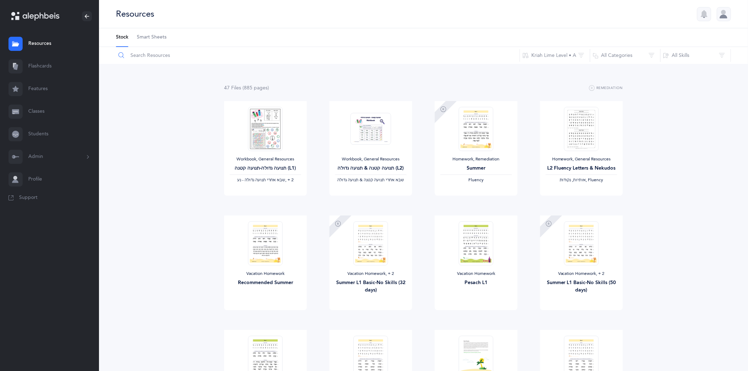
click at [151, 55] on input "text" at bounding box center [318, 55] width 404 height 17
click at [181, 55] on input "text" at bounding box center [318, 55] width 404 height 17
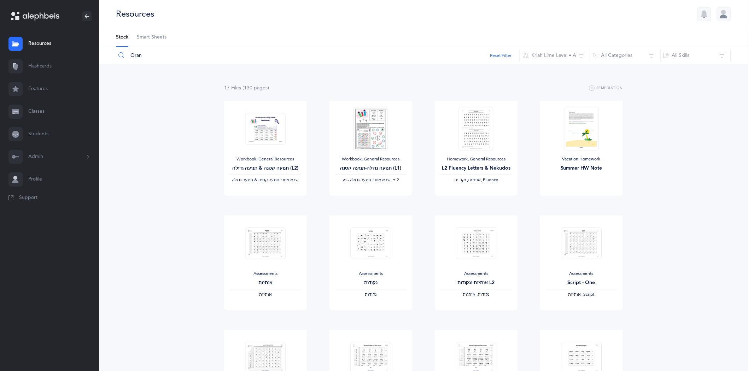
type input "Oran"
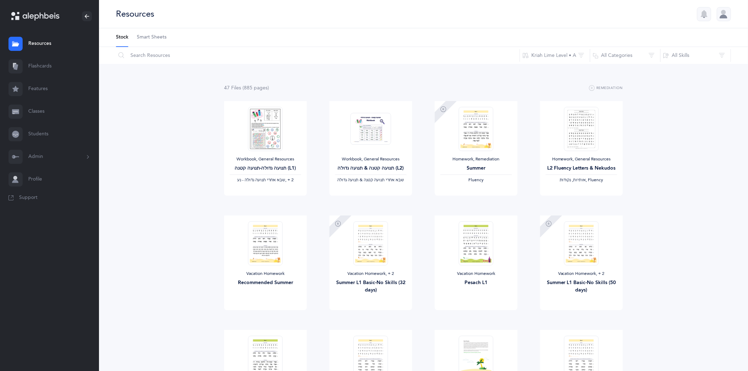
click at [40, 44] on link "Resources" at bounding box center [49, 44] width 99 height 23
click at [177, 57] on input "text" at bounding box center [318, 55] width 404 height 17
type input "t"
click at [42, 154] on button "Admin" at bounding box center [49, 157] width 99 height 23
click at [50, 206] on link "Classrooms" at bounding box center [63, 207] width 71 height 16
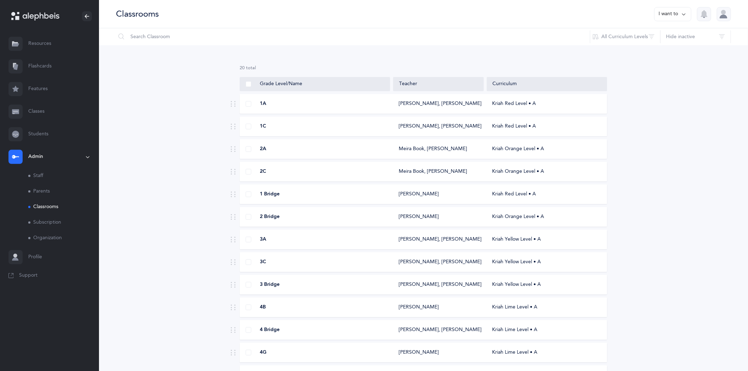
click at [684, 16] on icon at bounding box center [684, 14] width 6 height 8
click at [674, 89] on div "20 results total Grade Level/Name Teacher Curriculum 1A [PERSON_NAME], [PERSON_…" at bounding box center [423, 309] width 649 height 529
click at [683, 13] on icon at bounding box center [684, 14] width 6 height 8
click at [665, 36] on button "Add new classroom" at bounding box center [657, 36] width 55 height 13
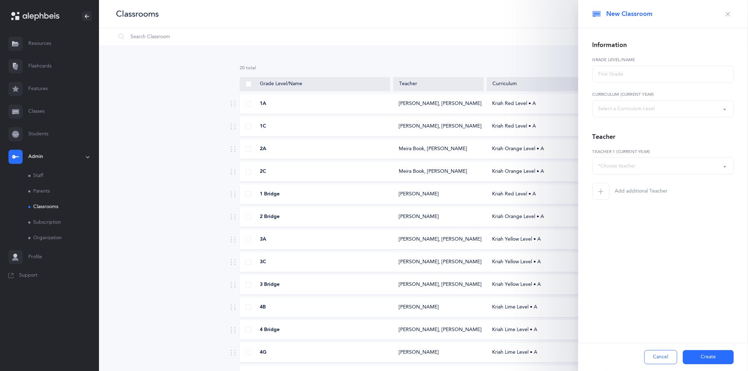
select select
click at [634, 72] on input "text" at bounding box center [662, 74] width 141 height 17
click at [723, 109] on button "Select a Curriculum Level" at bounding box center [662, 108] width 141 height 17
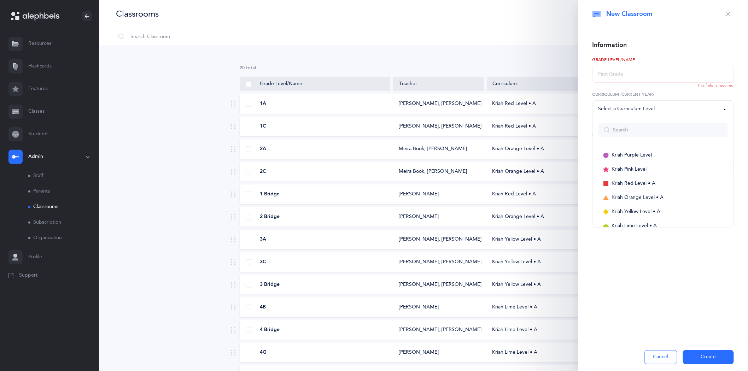
click at [662, 112] on div "Select a Curriculum Level" at bounding box center [662, 109] width 129 height 12
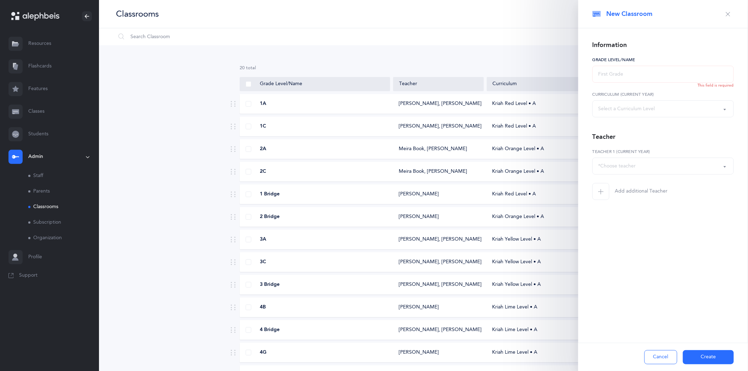
click at [645, 76] on input "text" at bounding box center [662, 74] width 141 height 17
click at [725, 165] on button "*Choose teacher" at bounding box center [662, 166] width 141 height 17
click at [670, 128] on form "Grade Level/Name This field is required Kriah Purple Level Kriah Pink Level Kri…" at bounding box center [662, 128] width 141 height 143
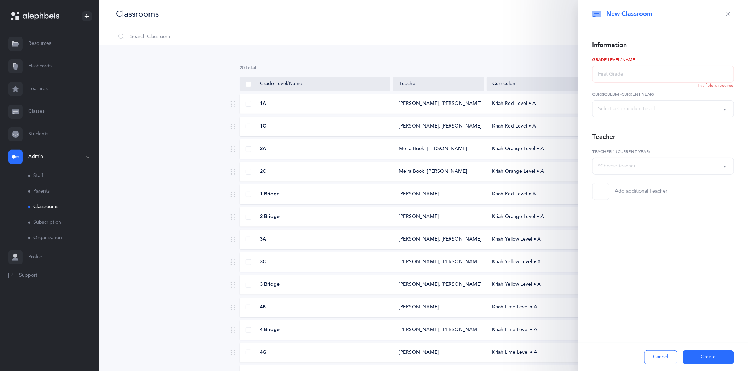
click at [726, 14] on icon "button" at bounding box center [728, 14] width 6 height 6
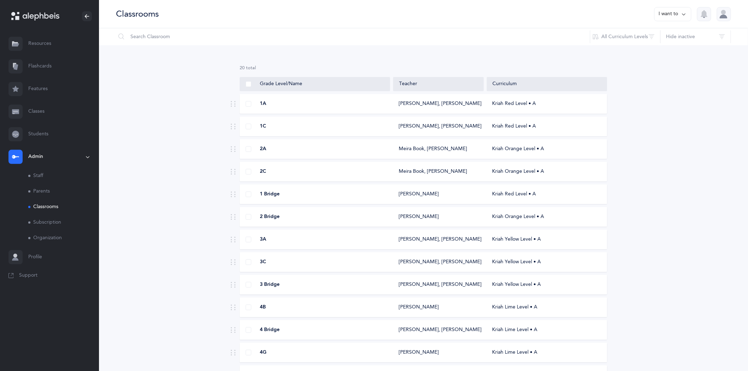
click at [685, 17] on icon at bounding box center [684, 14] width 6 height 8
click at [667, 34] on button "Add new classroom" at bounding box center [657, 36] width 55 height 13
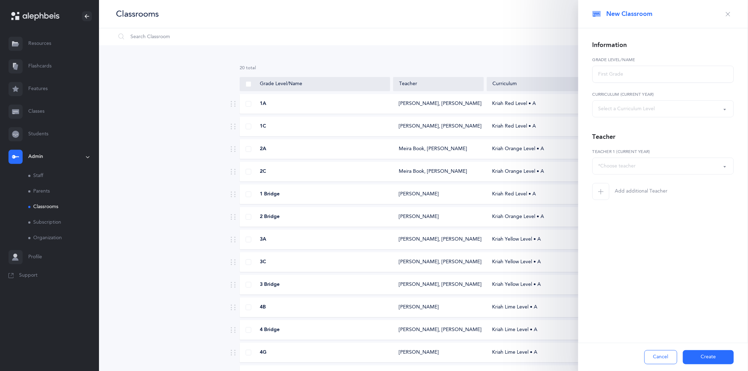
select select
click at [632, 74] on input "text" at bounding box center [662, 74] width 141 height 17
click at [724, 14] on button "button" at bounding box center [727, 13] width 11 height 11
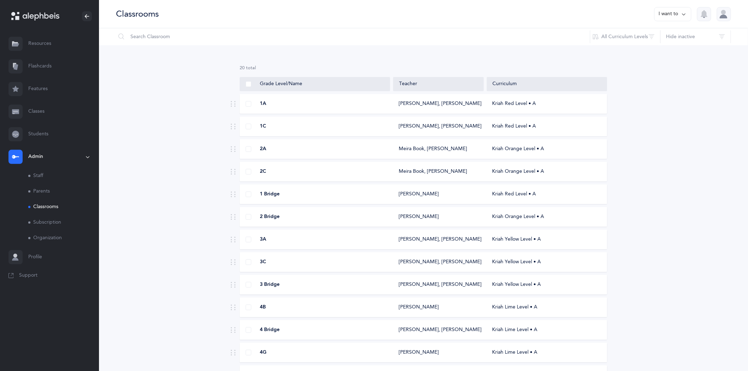
click at [52, 207] on link "Classrooms" at bounding box center [63, 207] width 71 height 16
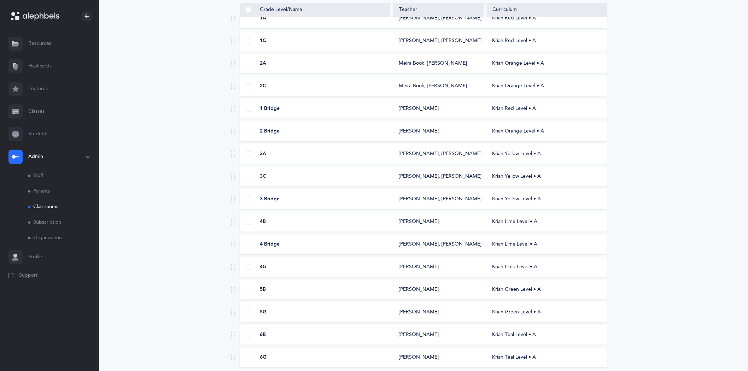
scroll to position [125, 0]
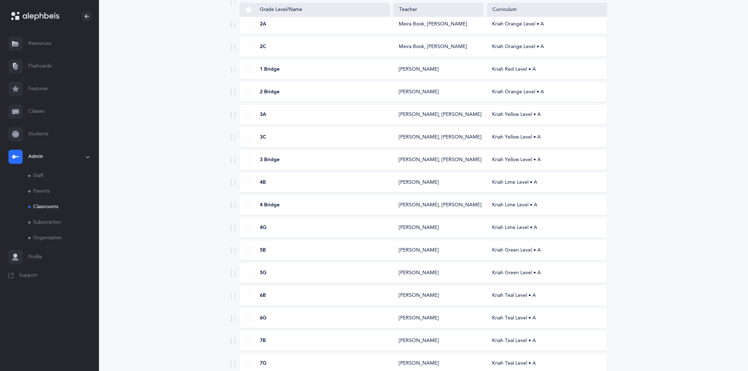
click at [407, 275] on div "[PERSON_NAME]" at bounding box center [419, 273] width 40 height 7
click at [411, 271] on div "[PERSON_NAME]" at bounding box center [419, 273] width 40 height 7
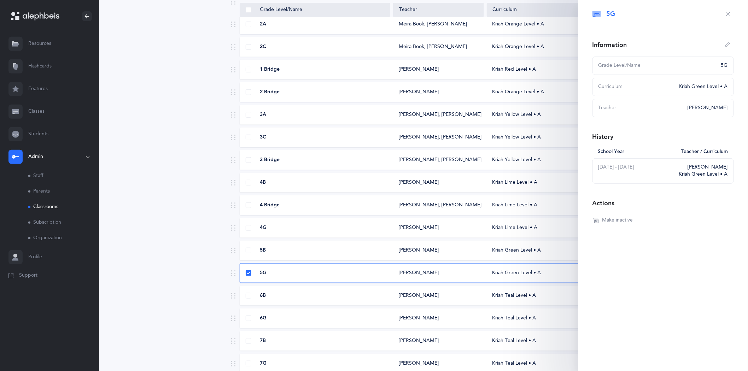
click at [290, 154] on div "3 Bridge [PERSON_NAME], [PERSON_NAME] Kriah Yellow Level • A" at bounding box center [424, 160] width 368 height 20
